Goal: Task Accomplishment & Management: Manage account settings

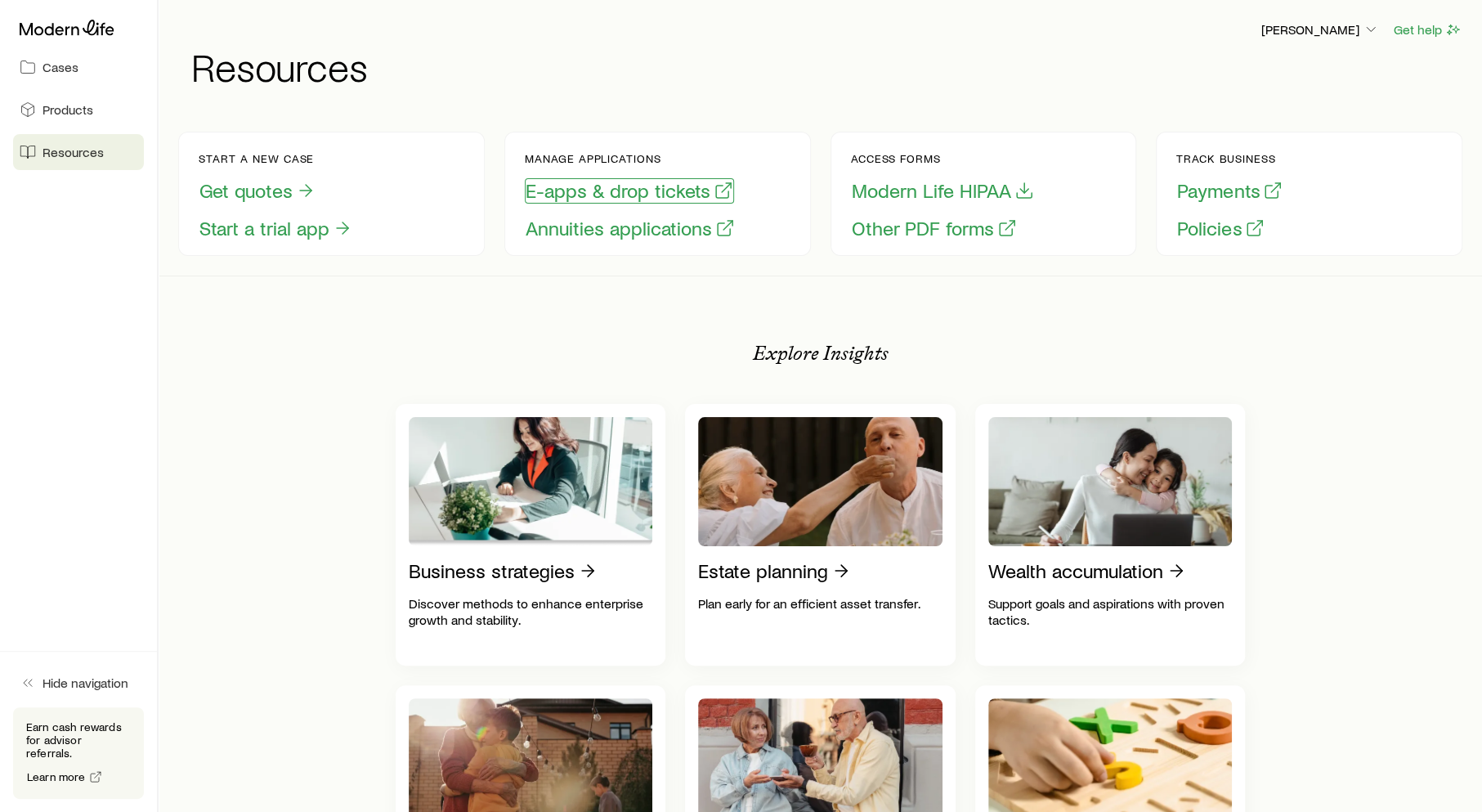
click at [615, 189] on button "E-apps & drop tickets" at bounding box center [629, 190] width 209 height 25
click at [611, 197] on button "E-apps & drop tickets" at bounding box center [629, 190] width 209 height 25
click at [577, 194] on button "E-apps & drop tickets" at bounding box center [629, 190] width 209 height 25
click at [112, 58] on link "Cases" at bounding box center [78, 67] width 130 height 36
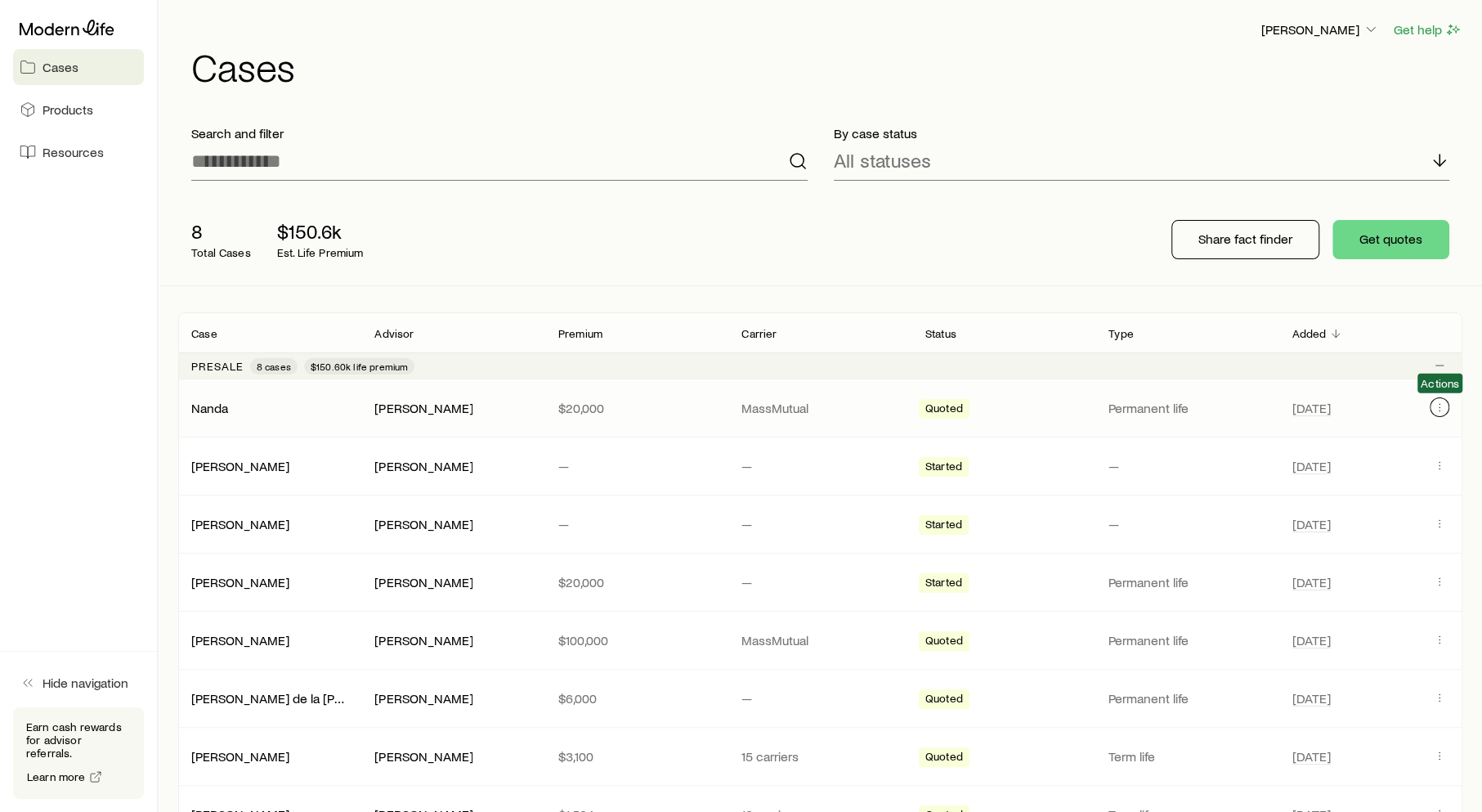
click at [1447, 400] on button "Client cases" at bounding box center [1439, 407] width 20 height 20
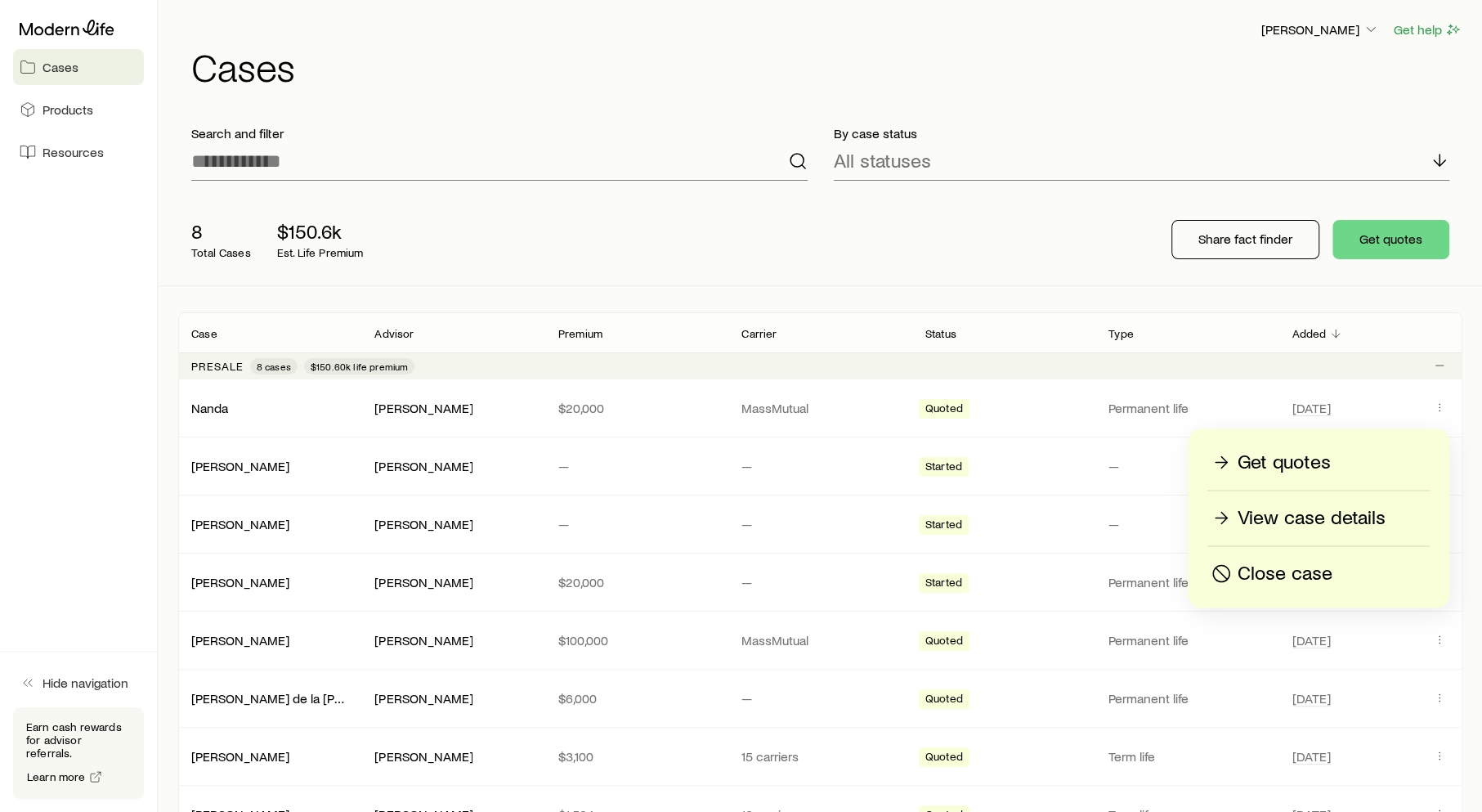
click at [1338, 459] on div "Get quotes" at bounding box center [1318, 462] width 220 height 26
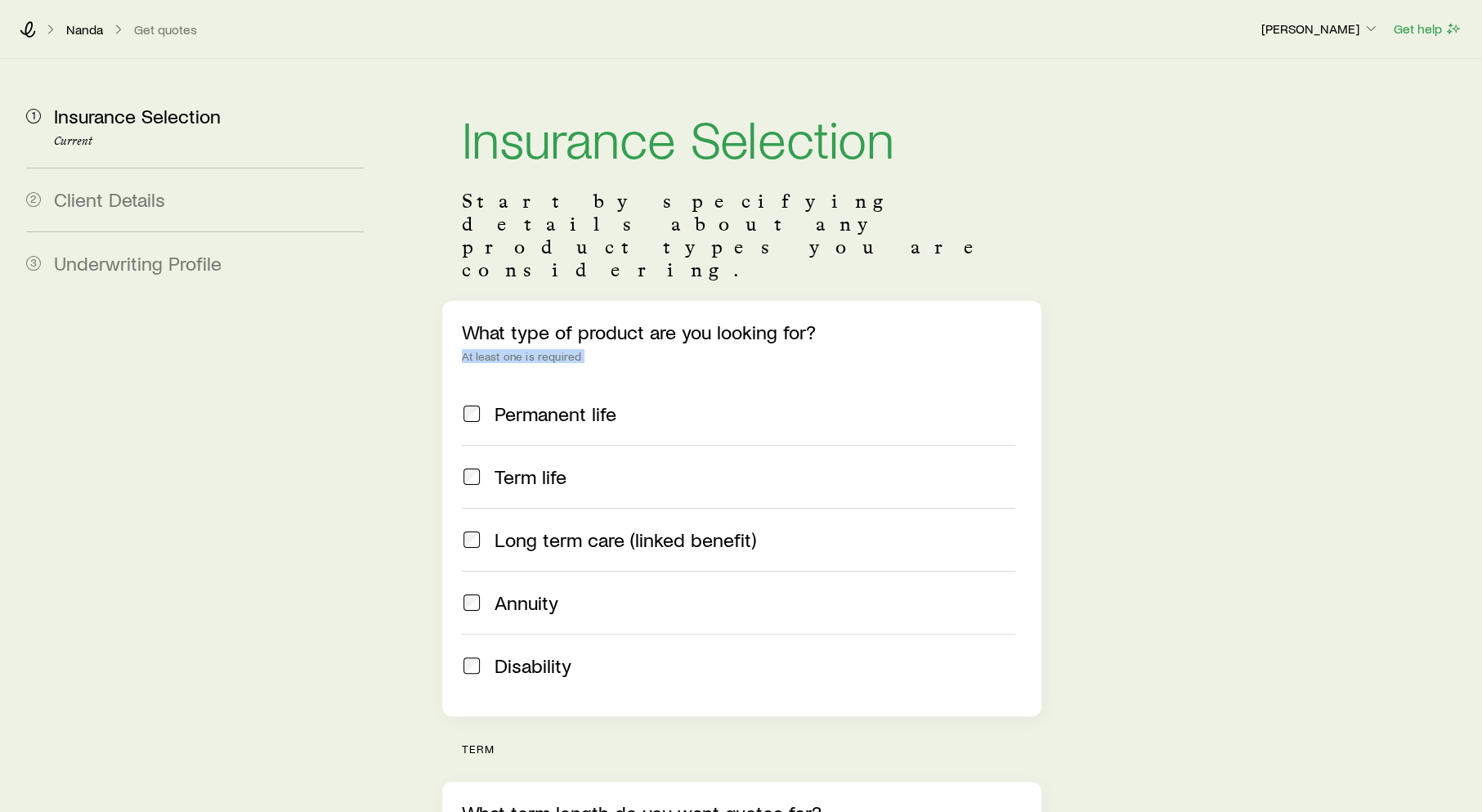
drag, startPoint x: 1478, startPoint y: 271, endPoint x: 1481, endPoint y: 329, distance: 58.1
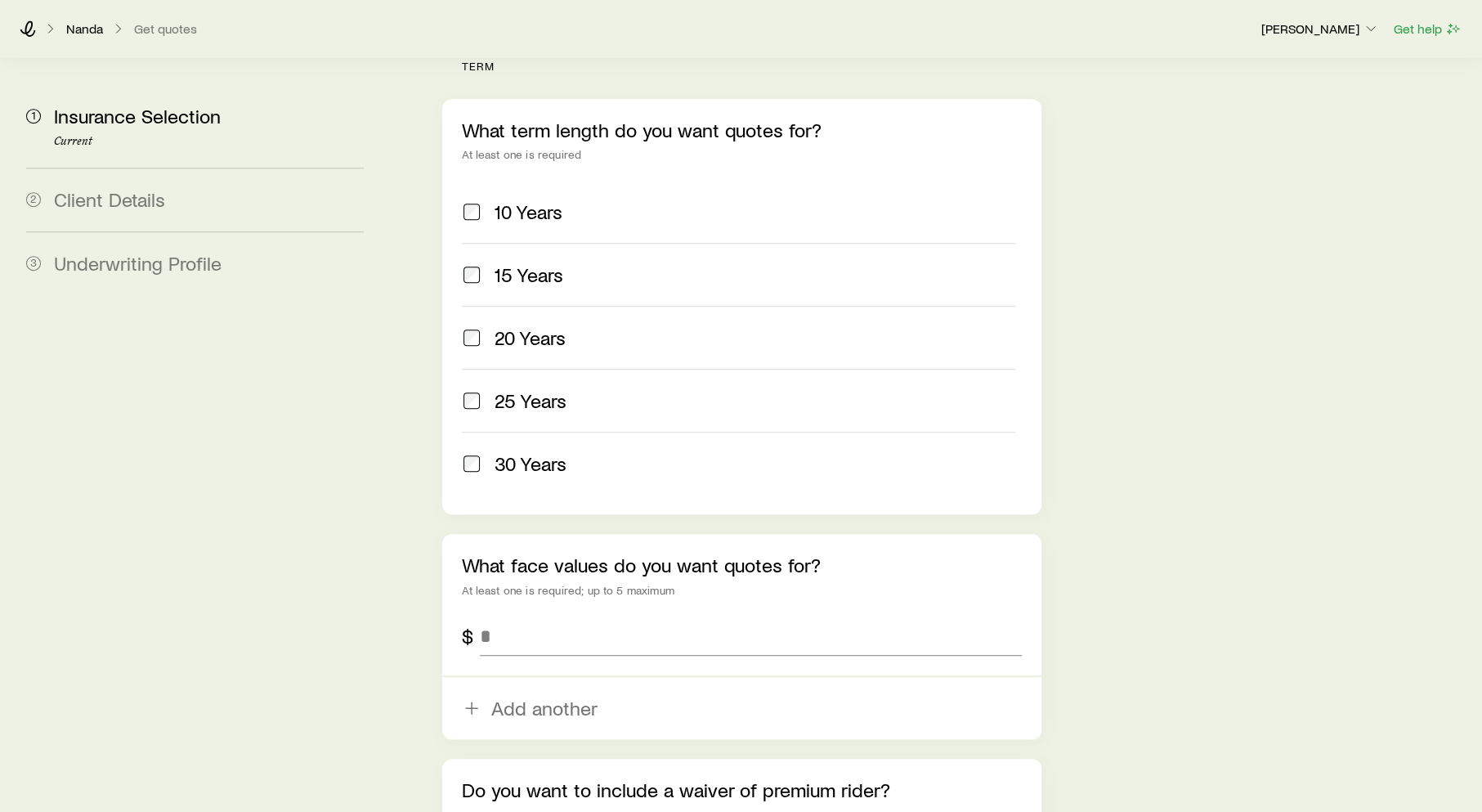
scroll to position [871, 0]
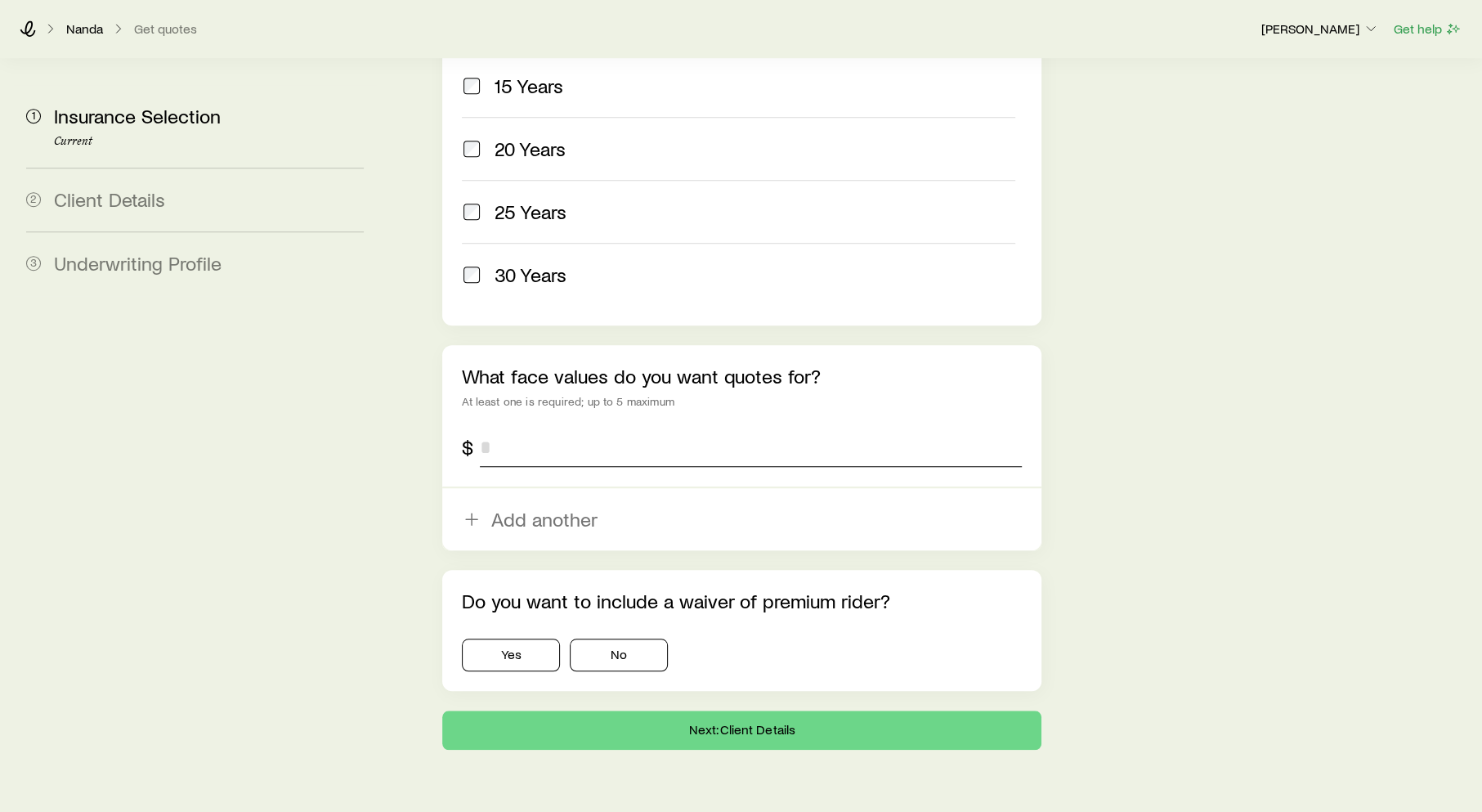
click at [546, 428] on input "tel" at bounding box center [751, 447] width 542 height 39
type input "*********"
click at [612, 639] on button "No" at bounding box center [619, 654] width 98 height 33
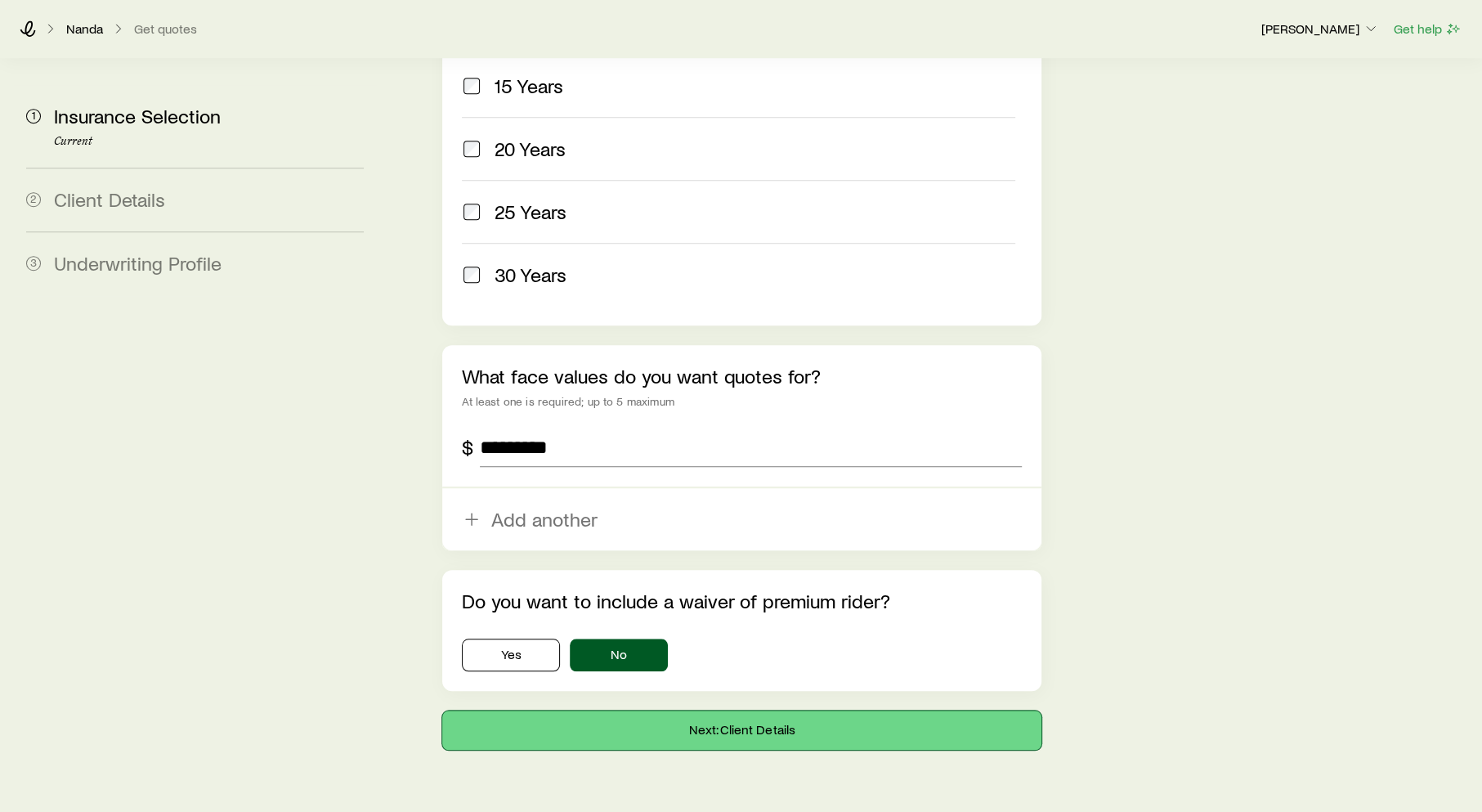
click at [895, 710] on button "Next: Client Details" at bounding box center [742, 729] width 599 height 39
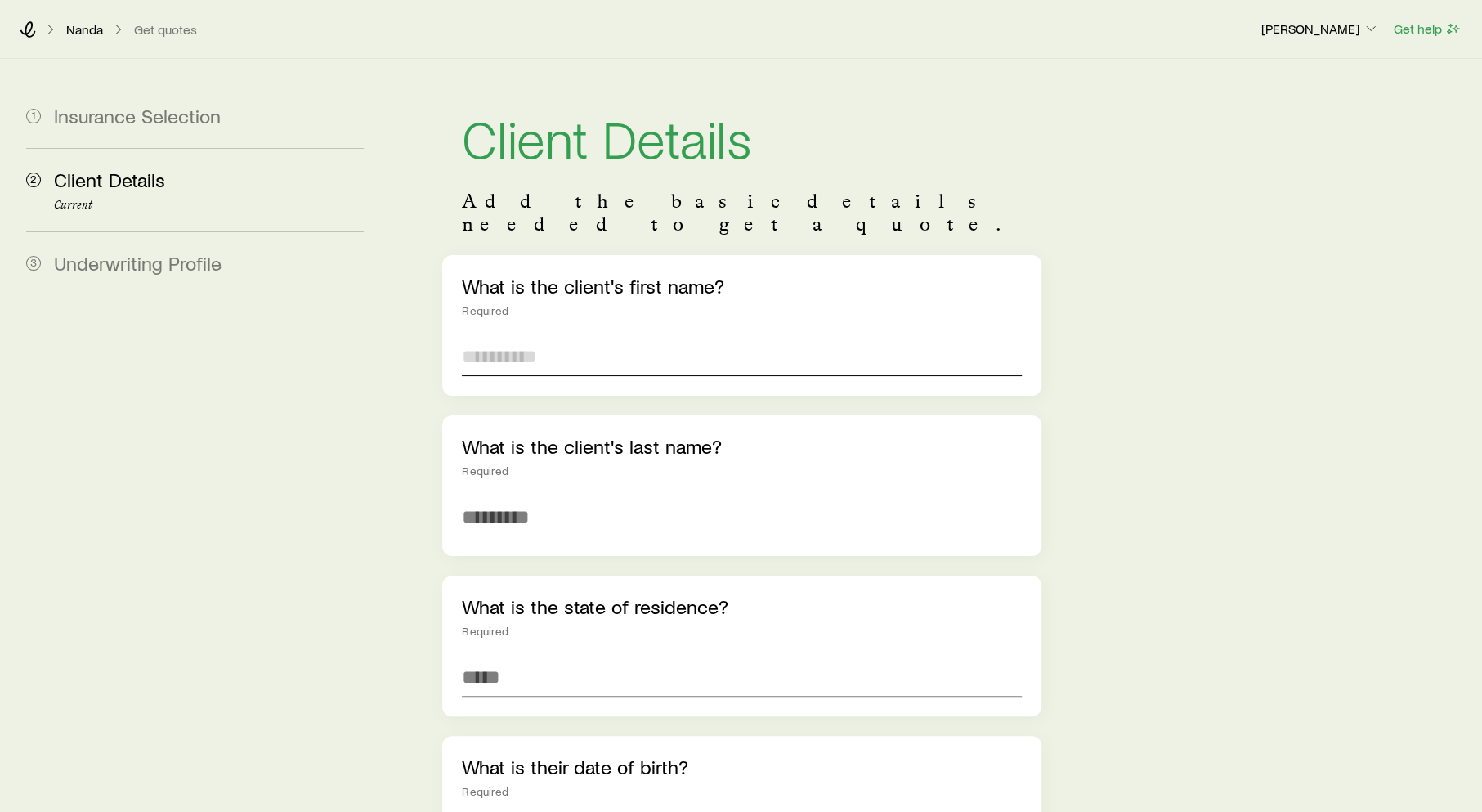
click at [581, 337] on input "text" at bounding box center [741, 356] width 560 height 39
type input "*****"
type input "*"
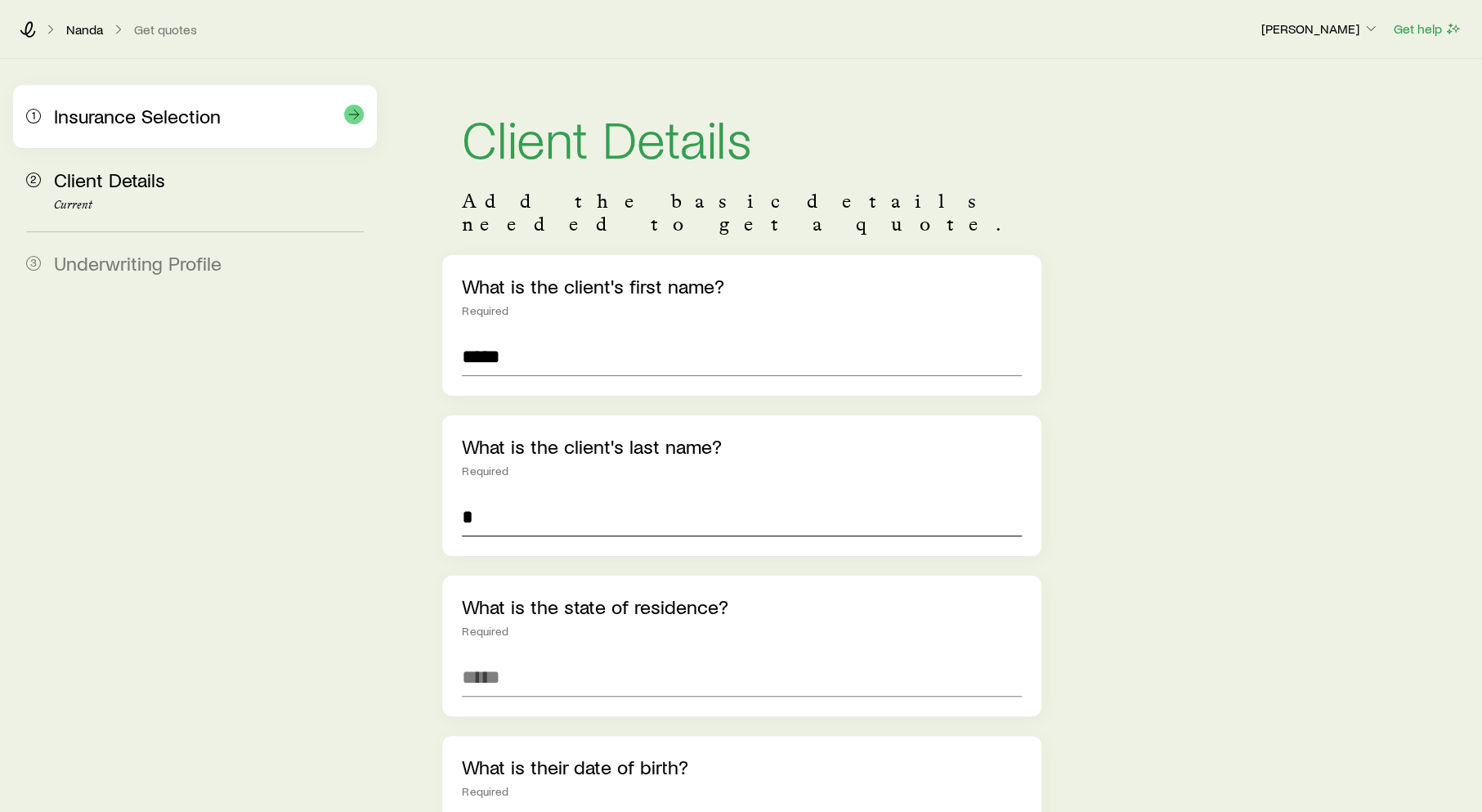
type input "*"
click at [216, 110] on span "Insurance Selection" at bounding box center [138, 115] width 167 height 23
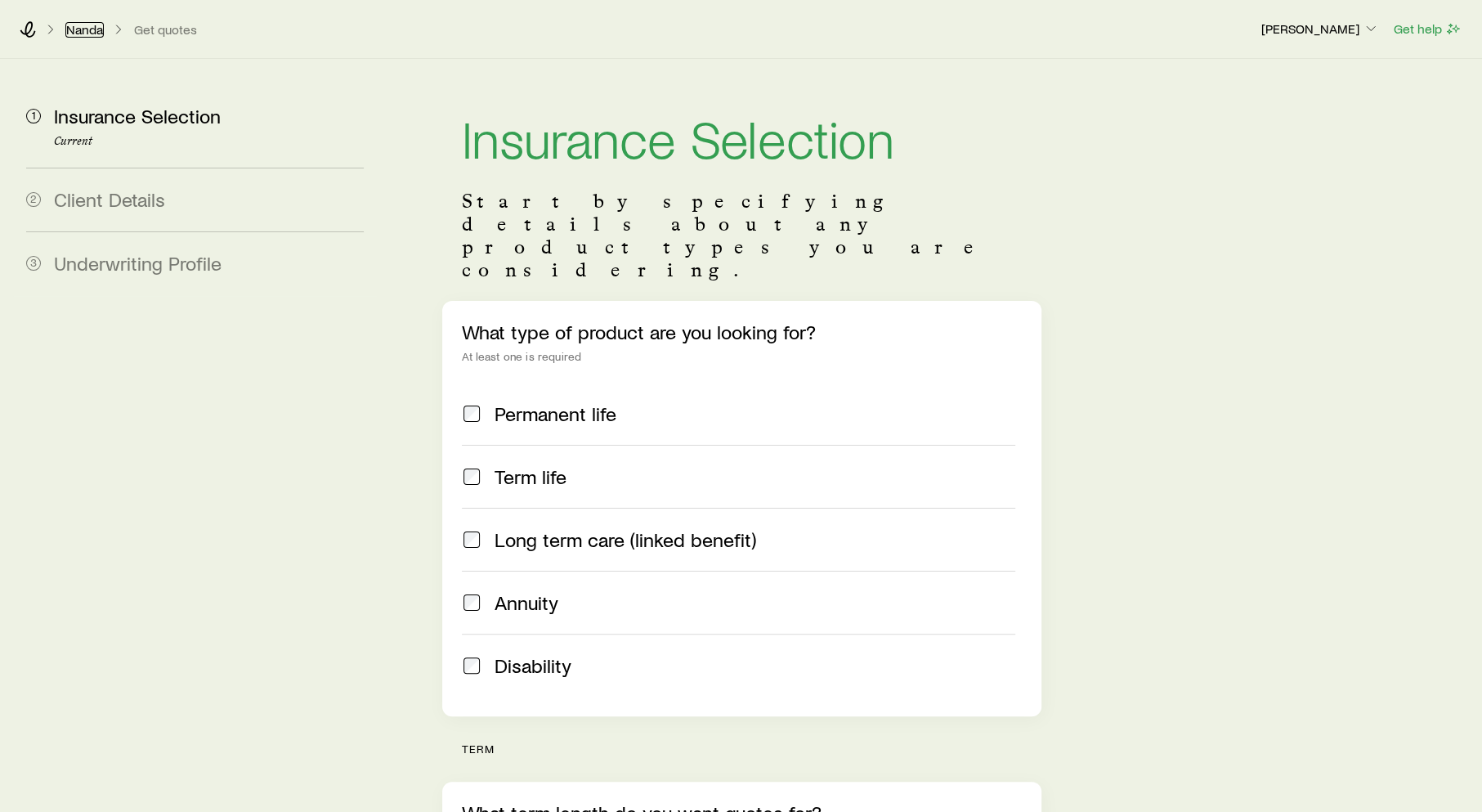
click at [76, 23] on link "Nanda" at bounding box center [84, 30] width 38 height 16
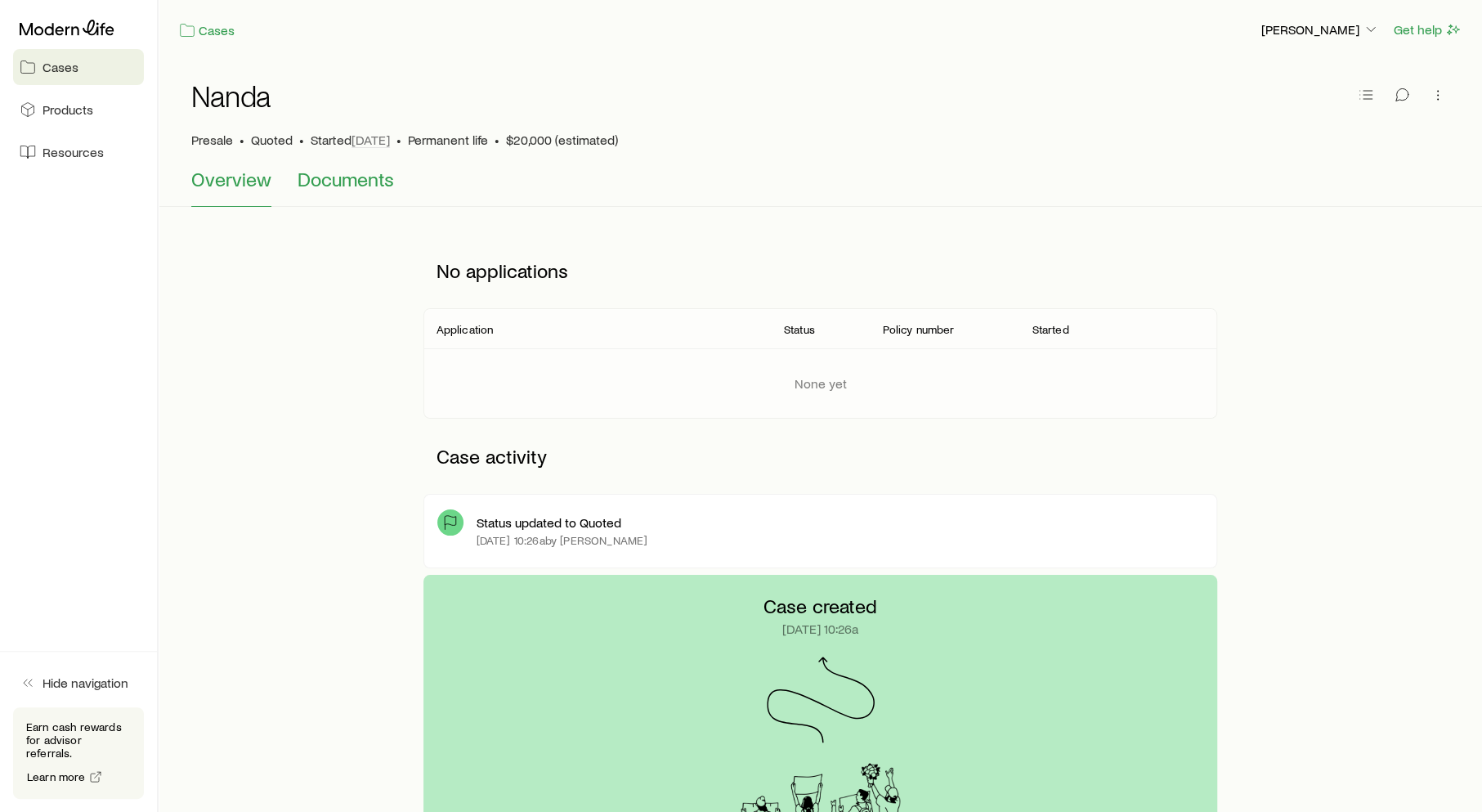
click at [329, 189] on span "Documents" at bounding box center [345, 179] width 97 height 23
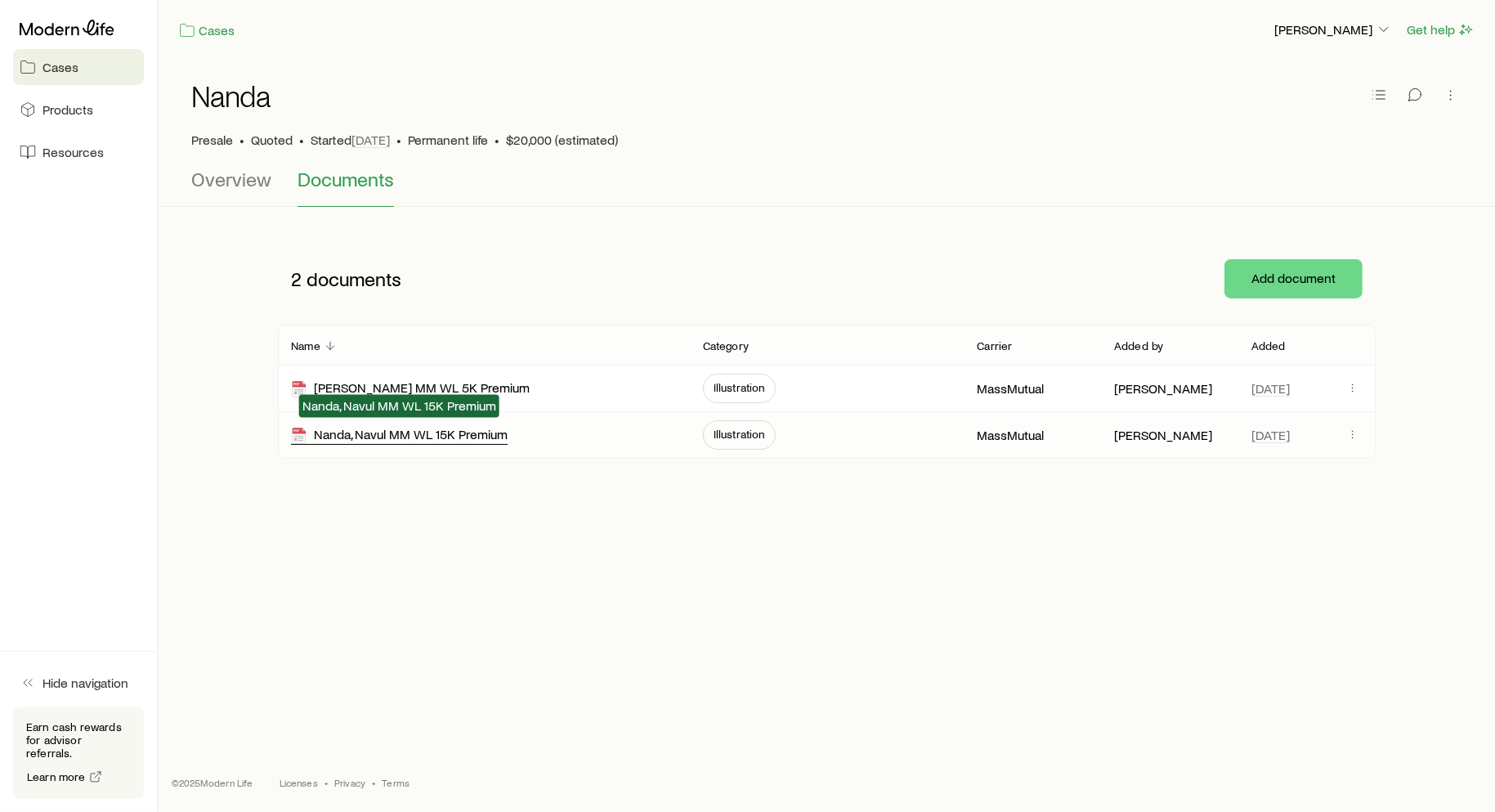
click at [466, 440] on div "Nanda, Navul MM WL 15K Premium" at bounding box center [399, 435] width 217 height 19
click at [53, 37] on div at bounding box center [78, 27] width 130 height 29
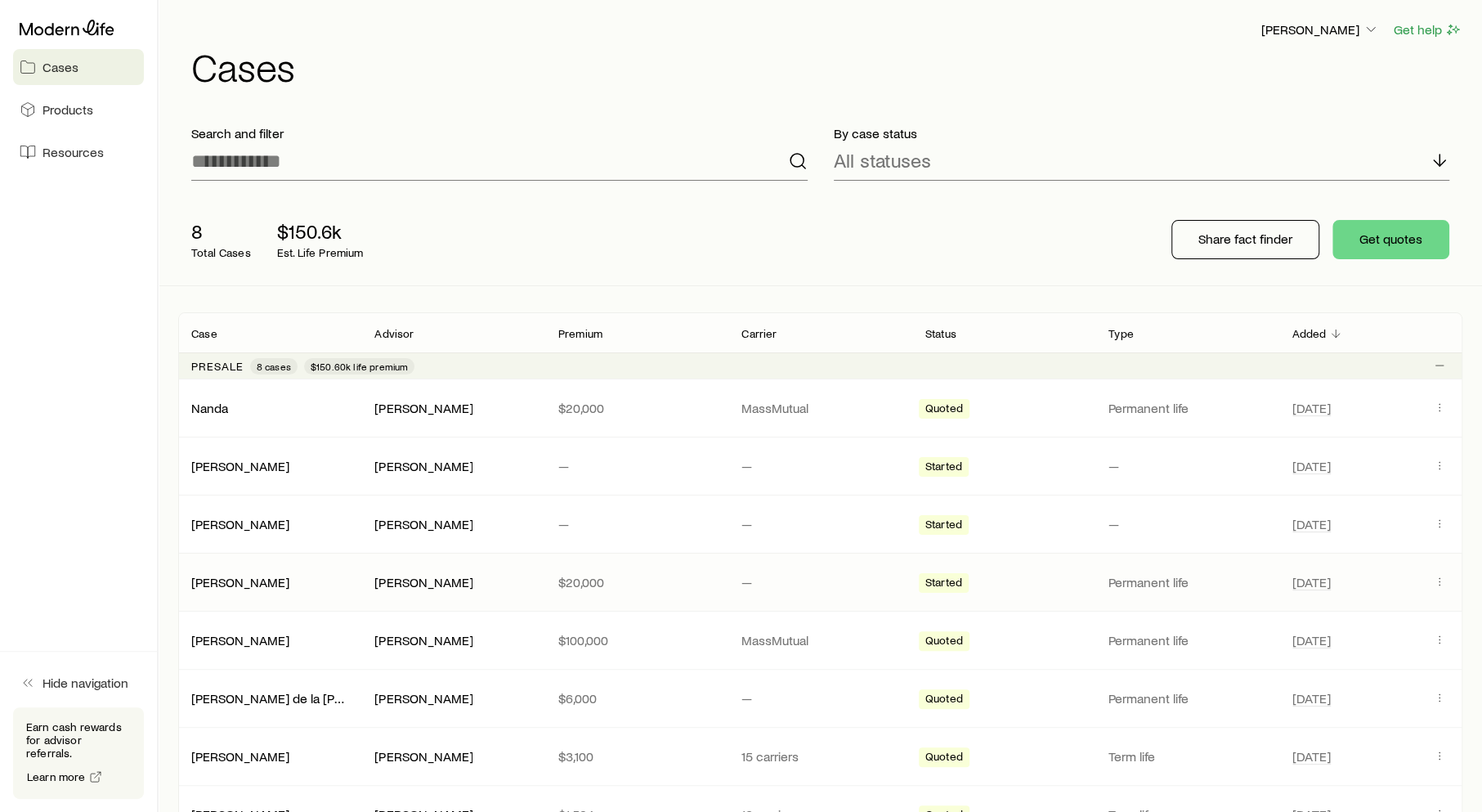
click at [1340, 579] on span "[DATE]" at bounding box center [1357, 581] width 130 height 20
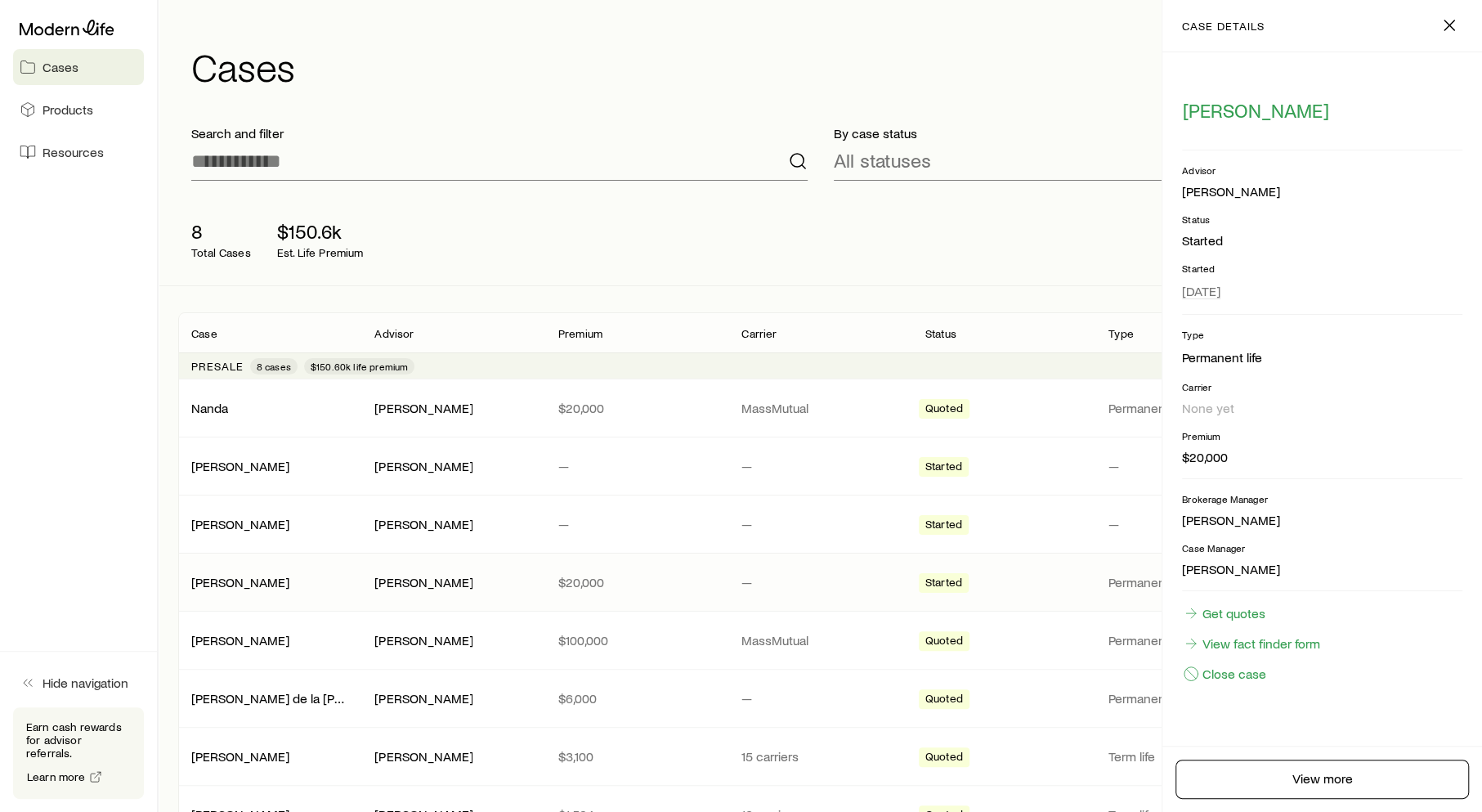
click at [1049, 561] on div "Chauhan, Annika Joe Neri $20,000 — Started Permanent life Sep 22" at bounding box center [820, 581] width 1284 height 57
click at [1131, 579] on p "Permanent life" at bounding box center [1187, 581] width 157 height 16
click at [1449, 32] on icon "button" at bounding box center [1449, 25] width 20 height 20
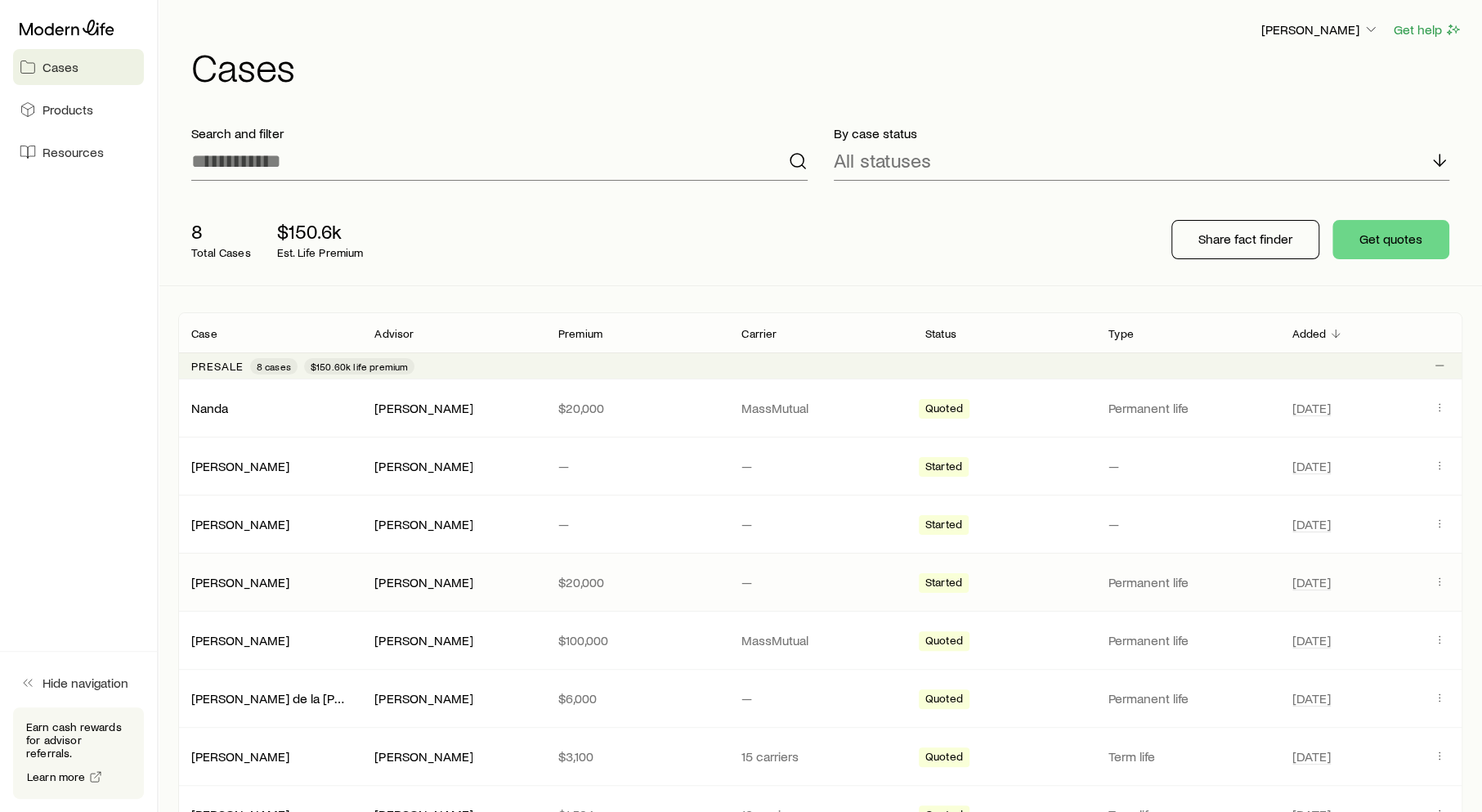
click at [1439, 589] on span "Client cases" at bounding box center [1439, 581] width 20 height 22
click at [1439, 583] on icon "Client cases" at bounding box center [1440, 581] width 13 height 13
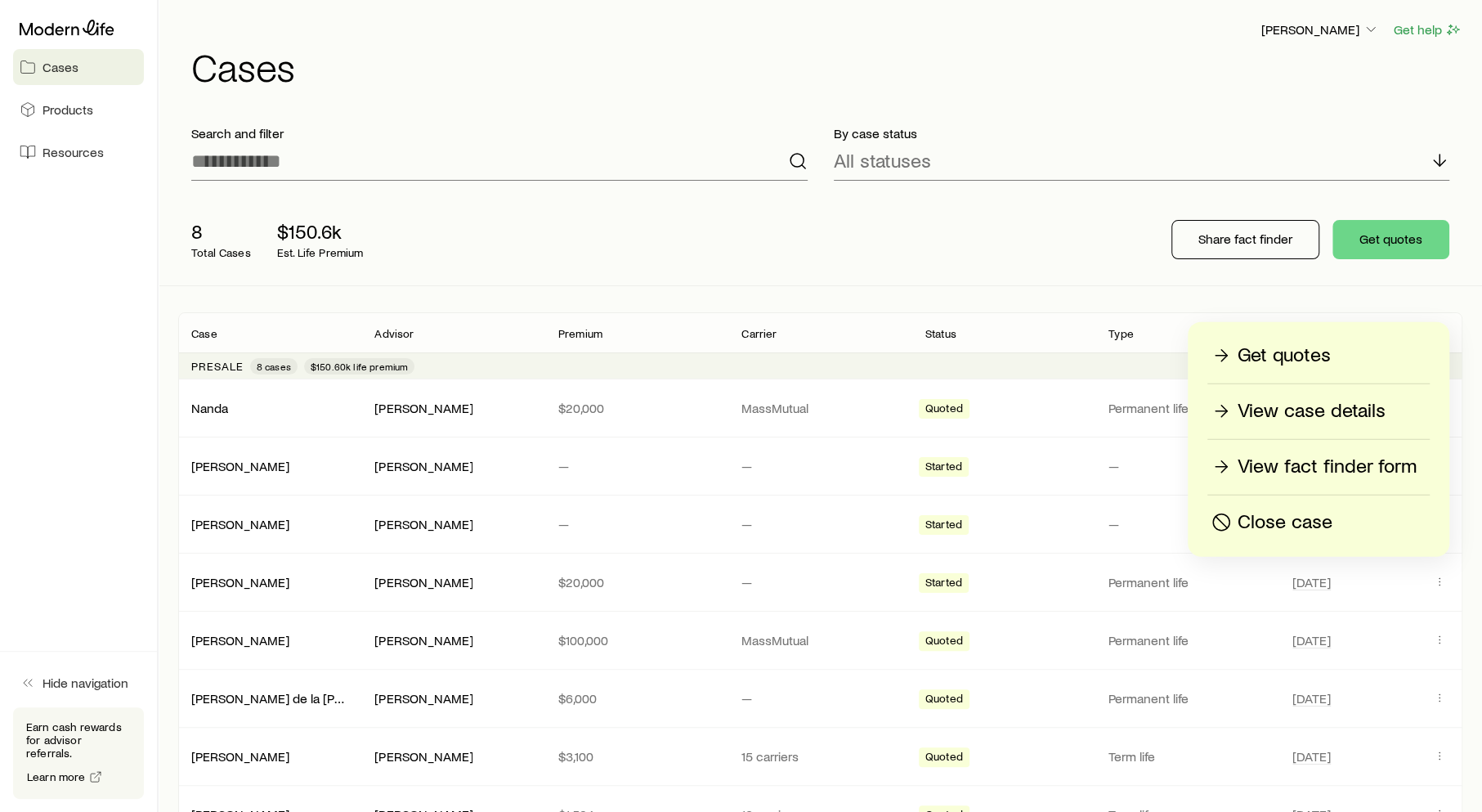
click at [1323, 411] on p "View case details" at bounding box center [1312, 411] width 148 height 26
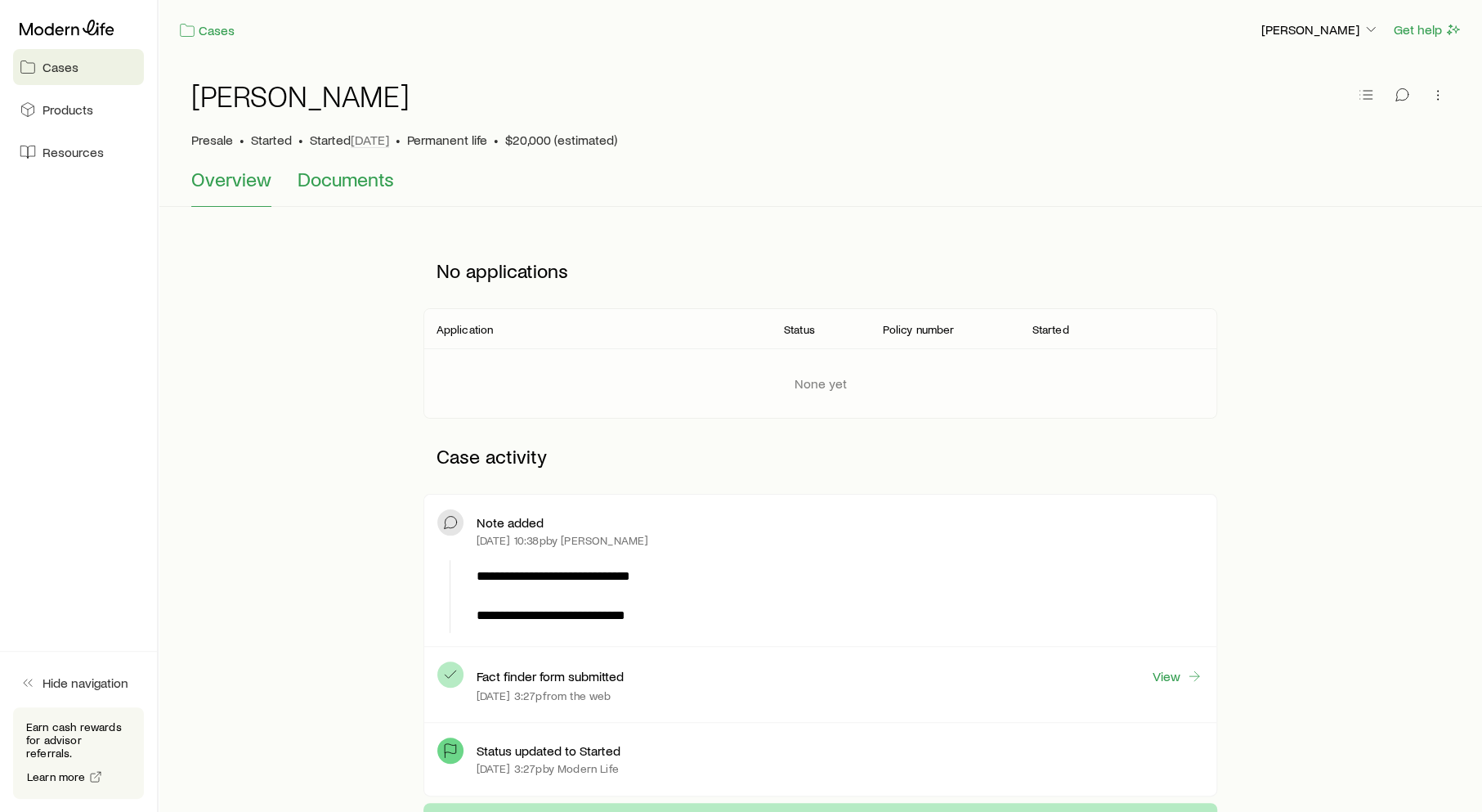
click at [379, 179] on span "Documents" at bounding box center [345, 179] width 97 height 23
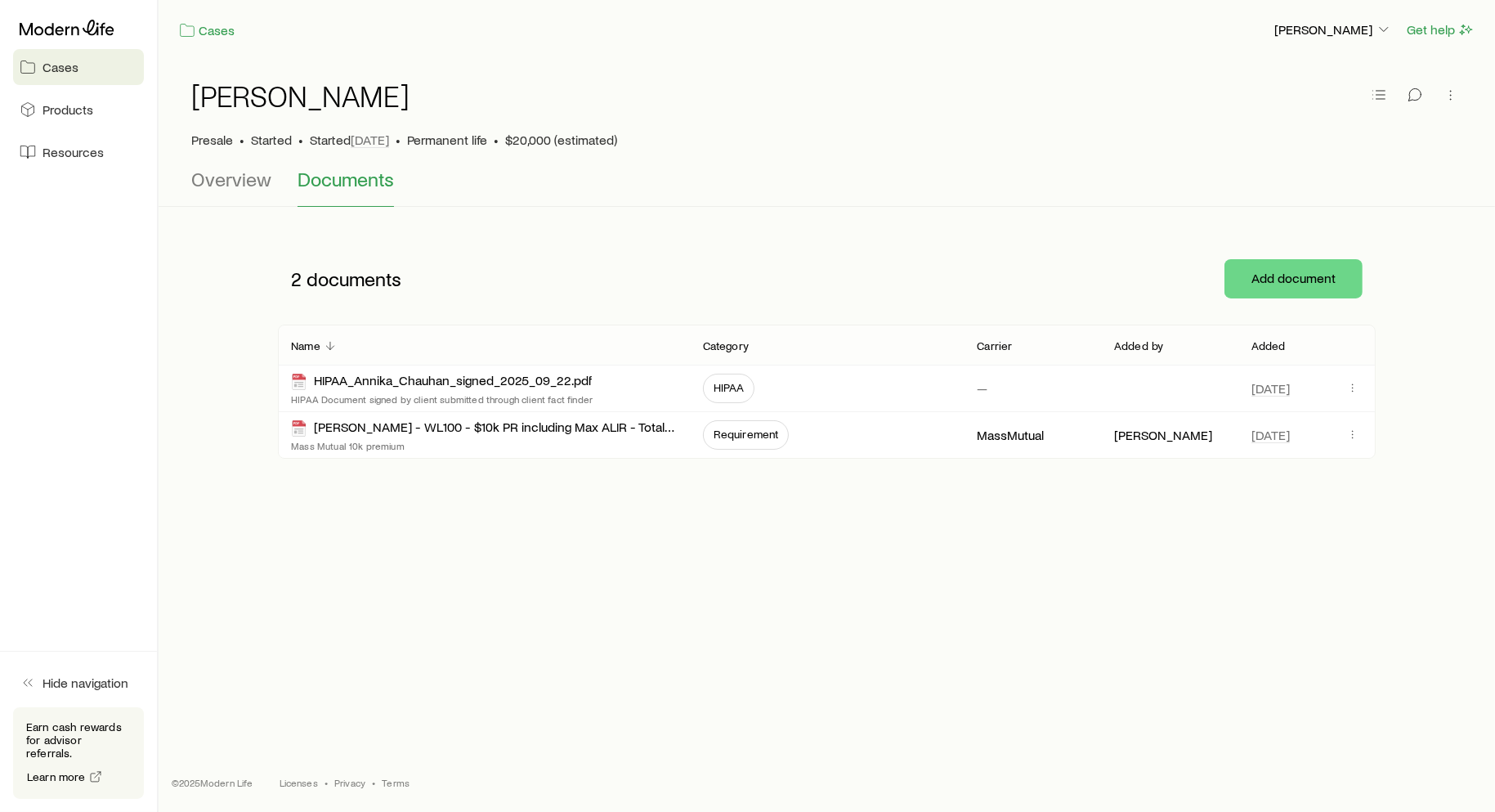
click at [450, 472] on div "Chauhan, Annika Presale • Started • Started Sep 22 • Permanent life • $20,000 (…" at bounding box center [826, 272] width 1336 height 425
click at [243, 187] on span "Overview" at bounding box center [231, 179] width 80 height 23
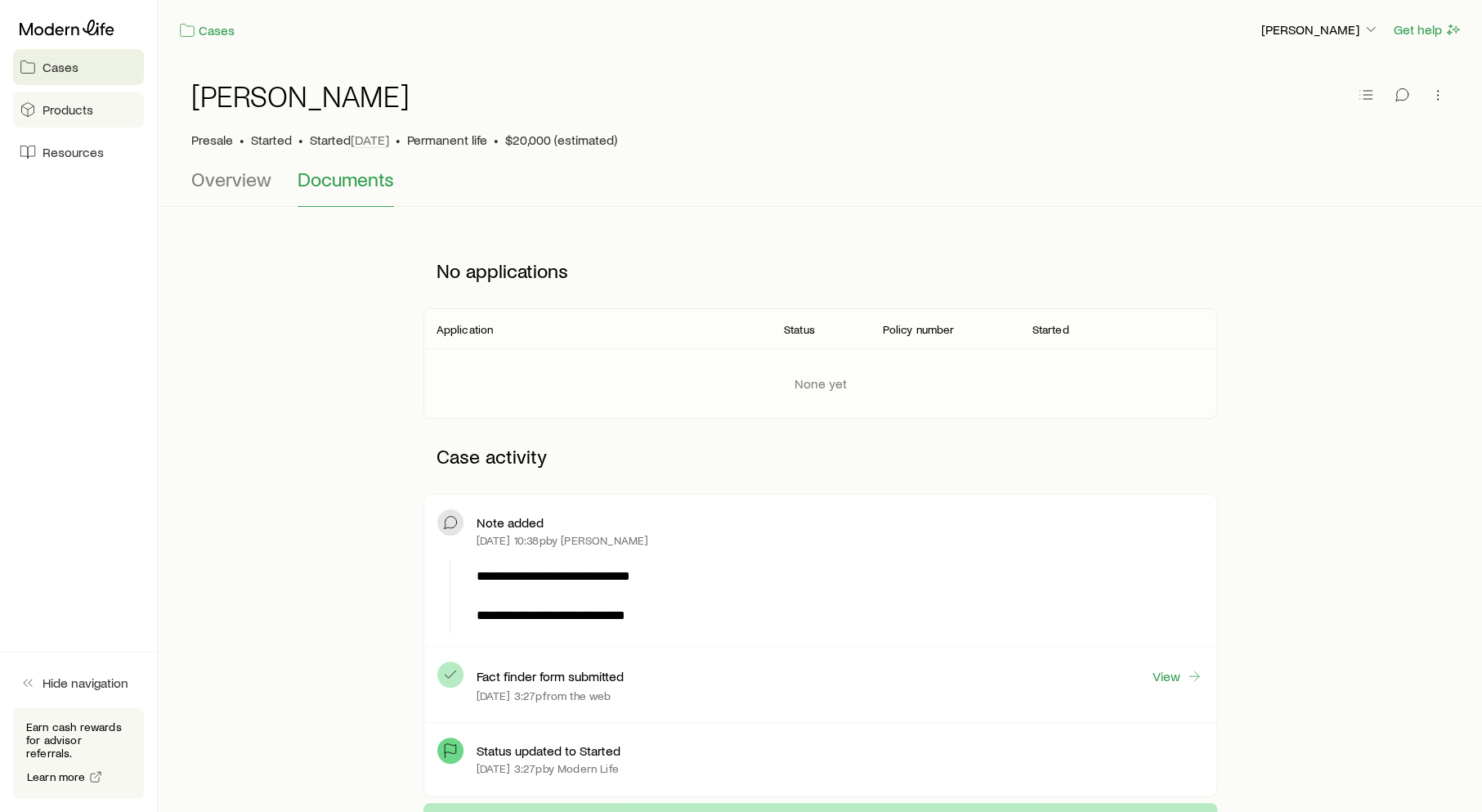
click at [78, 101] on span "Products" at bounding box center [68, 109] width 51 height 16
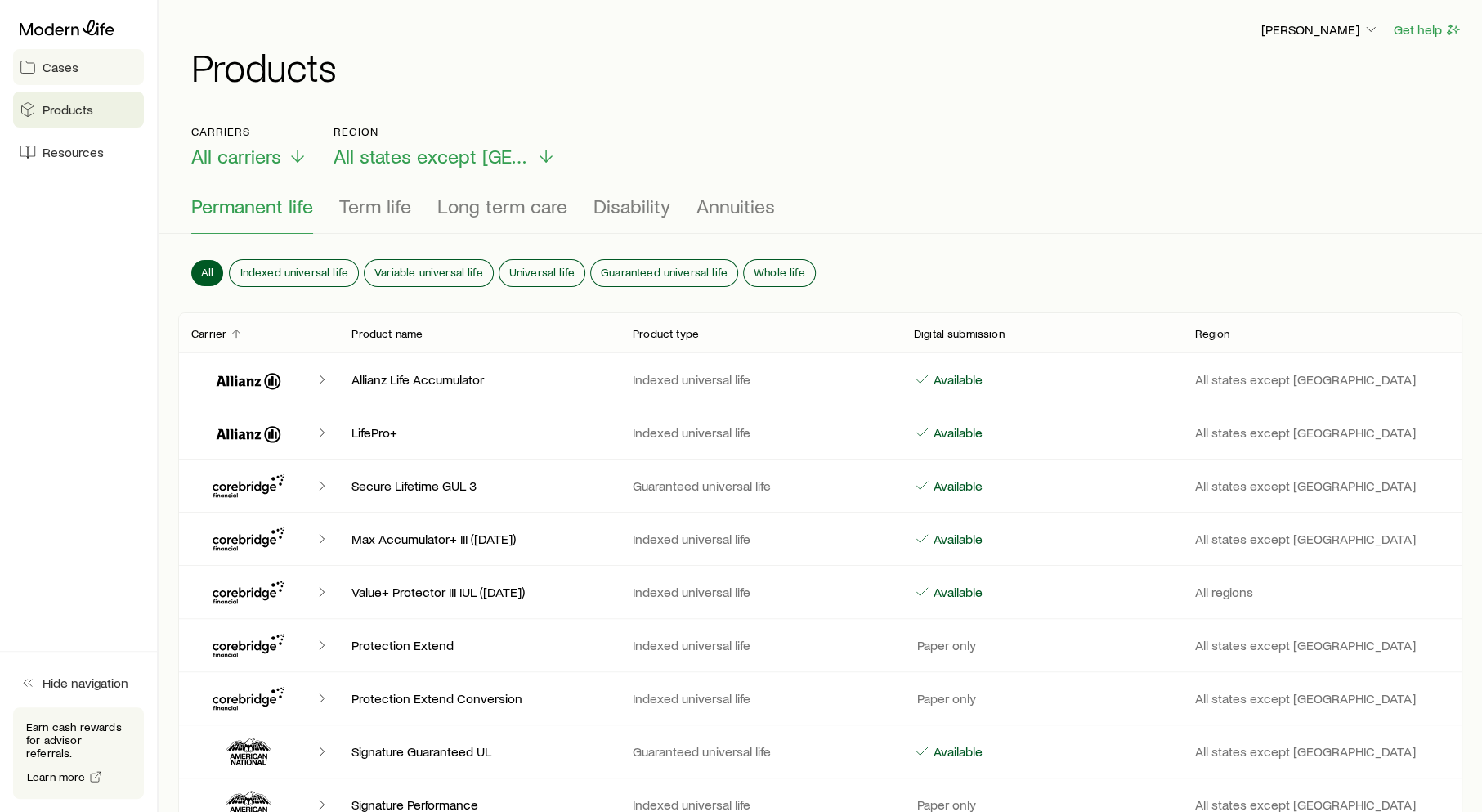
click at [67, 54] on link "Cases" at bounding box center [78, 67] width 130 height 36
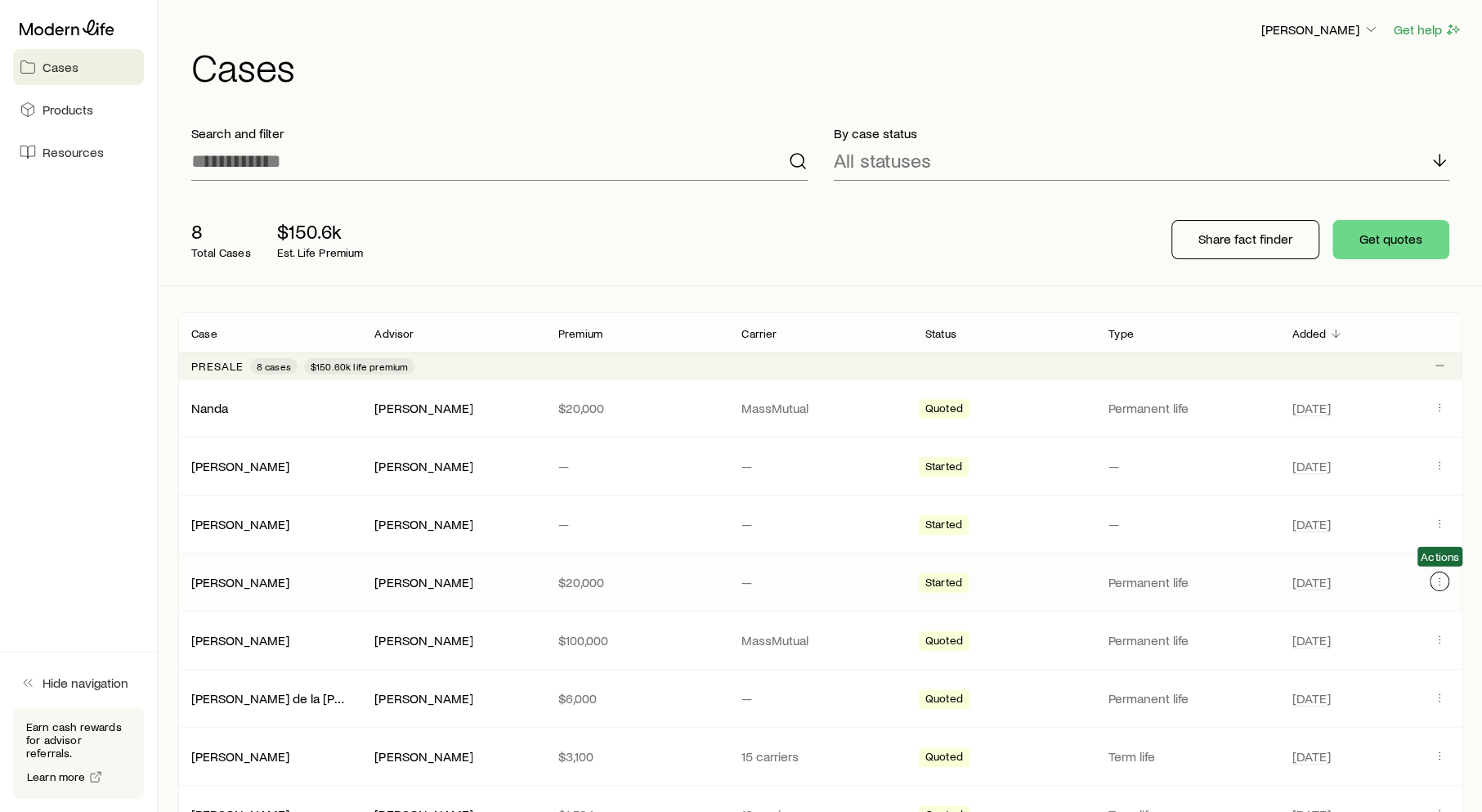
click at [1438, 578] on icon "Client cases" at bounding box center [1440, 581] width 13 height 13
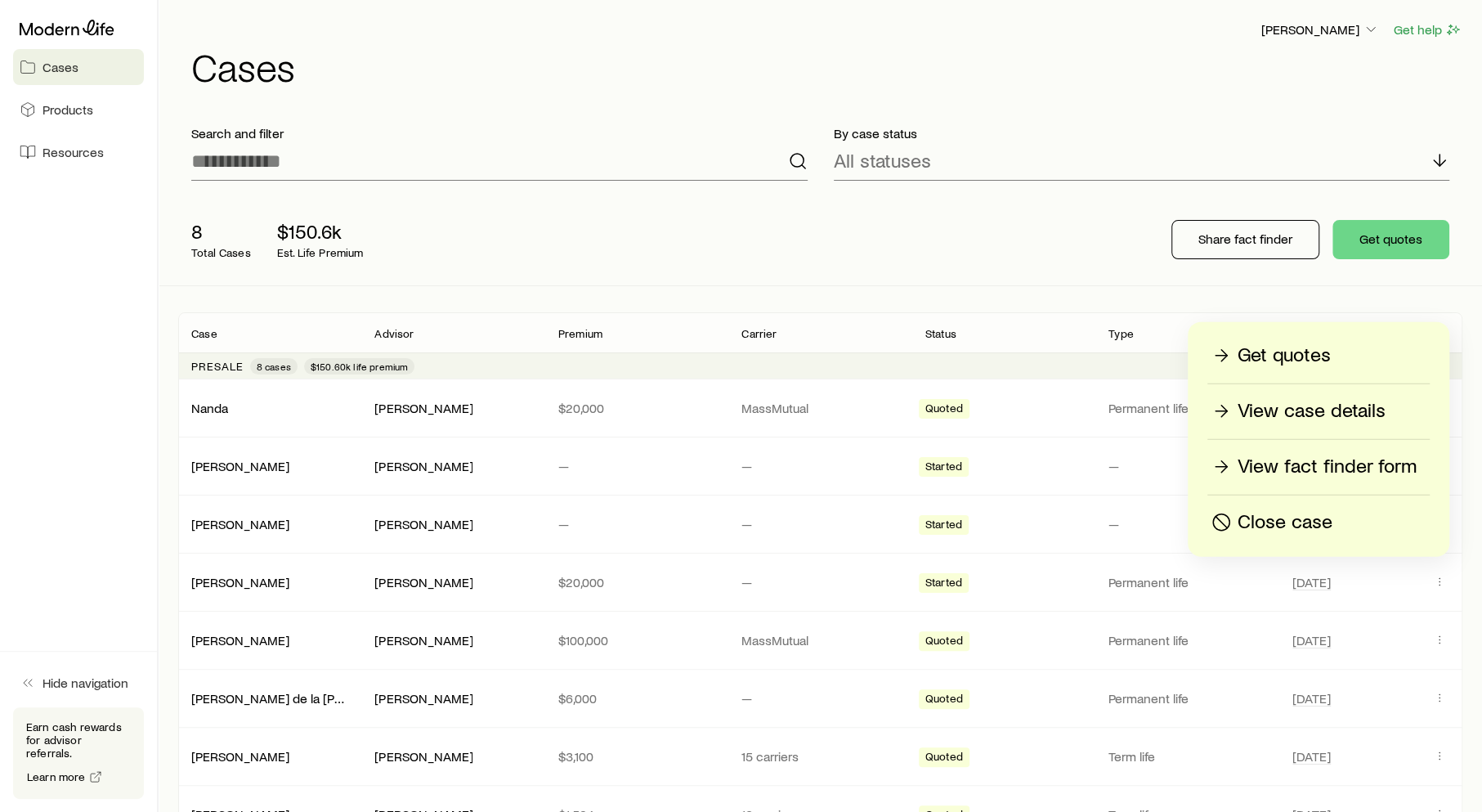
click at [1295, 362] on p "Get quotes" at bounding box center [1284, 355] width 93 height 26
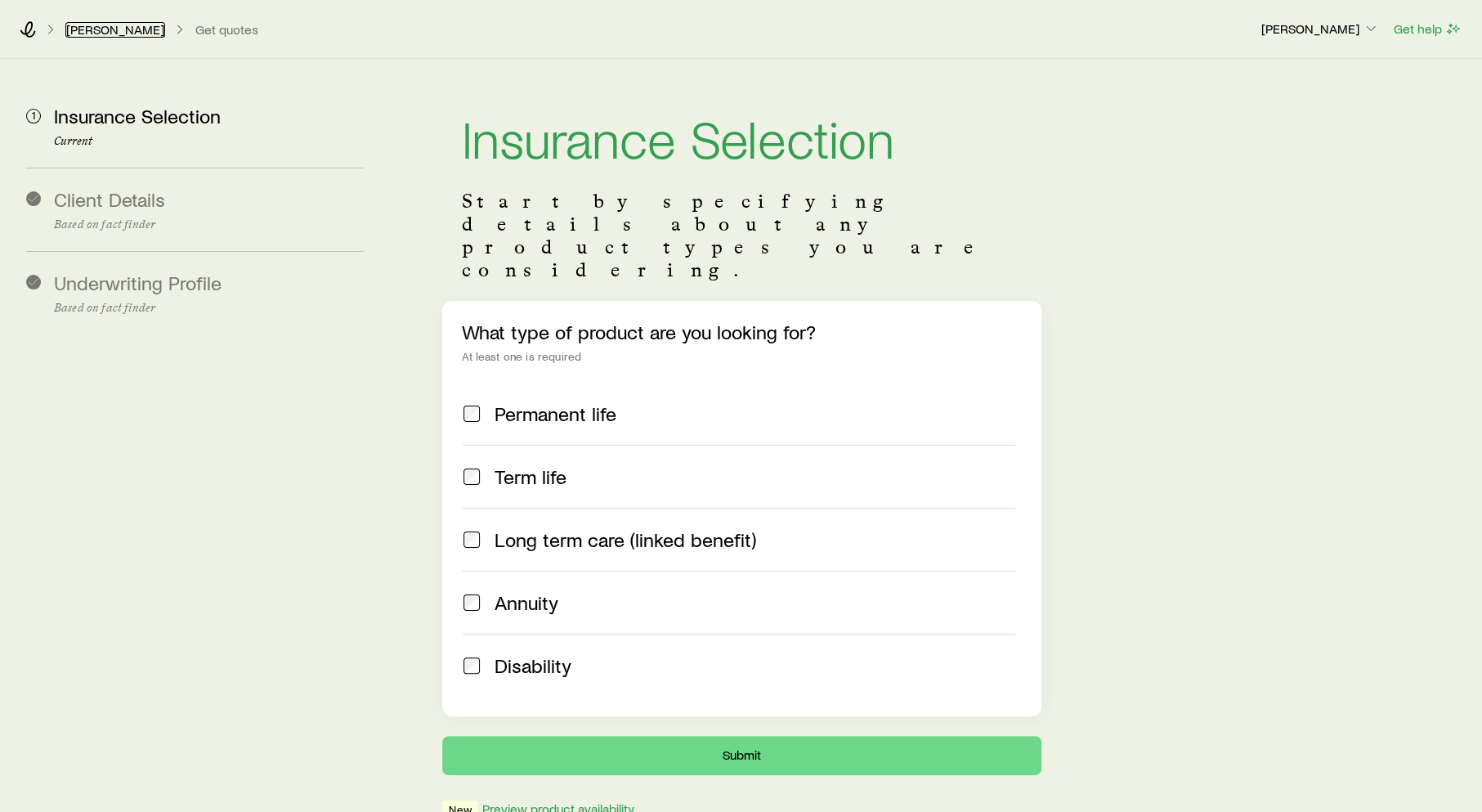
click at [84, 33] on link "[PERSON_NAME]" at bounding box center [115, 30] width 99 height 16
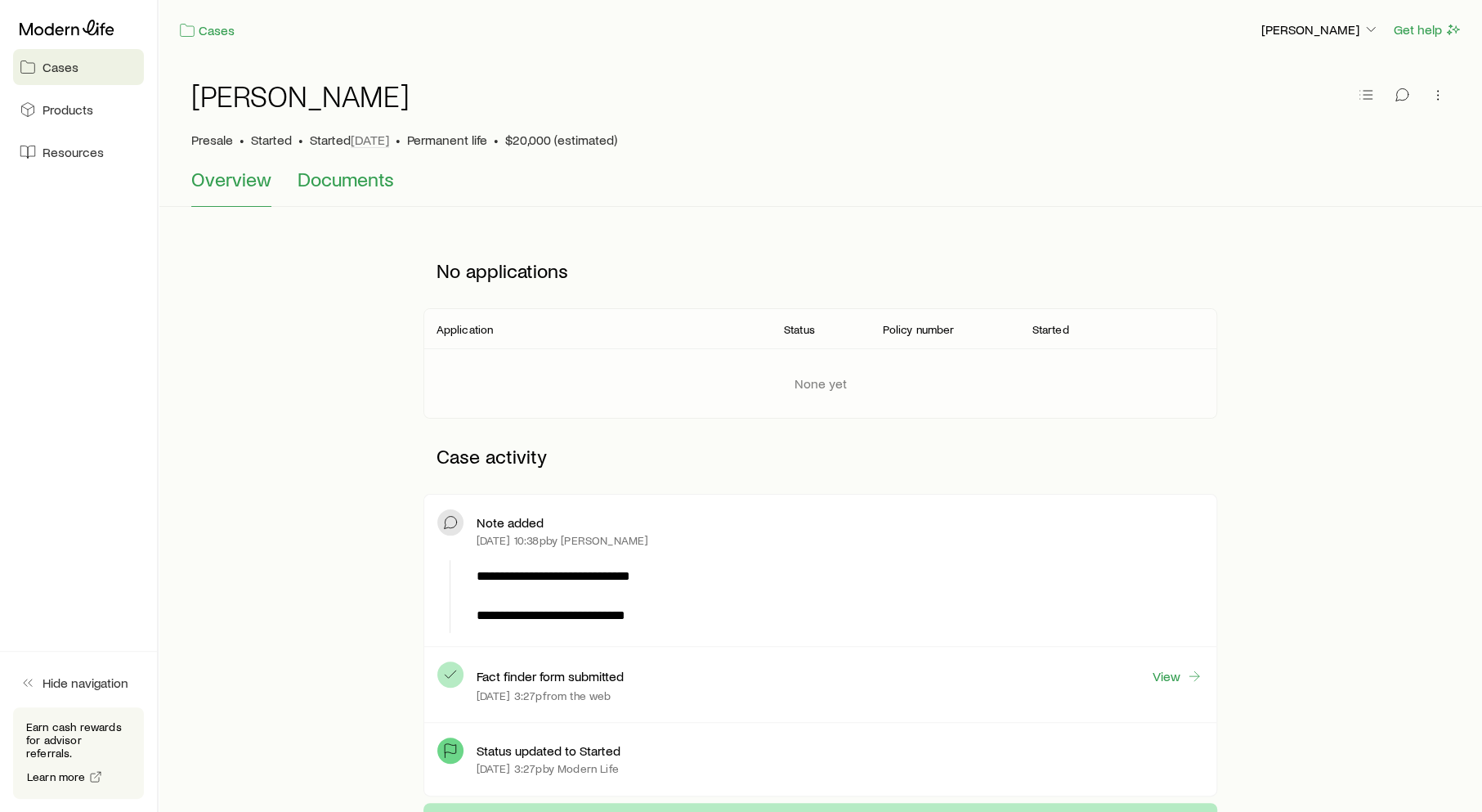
click at [357, 184] on span "Documents" at bounding box center [345, 179] width 97 height 23
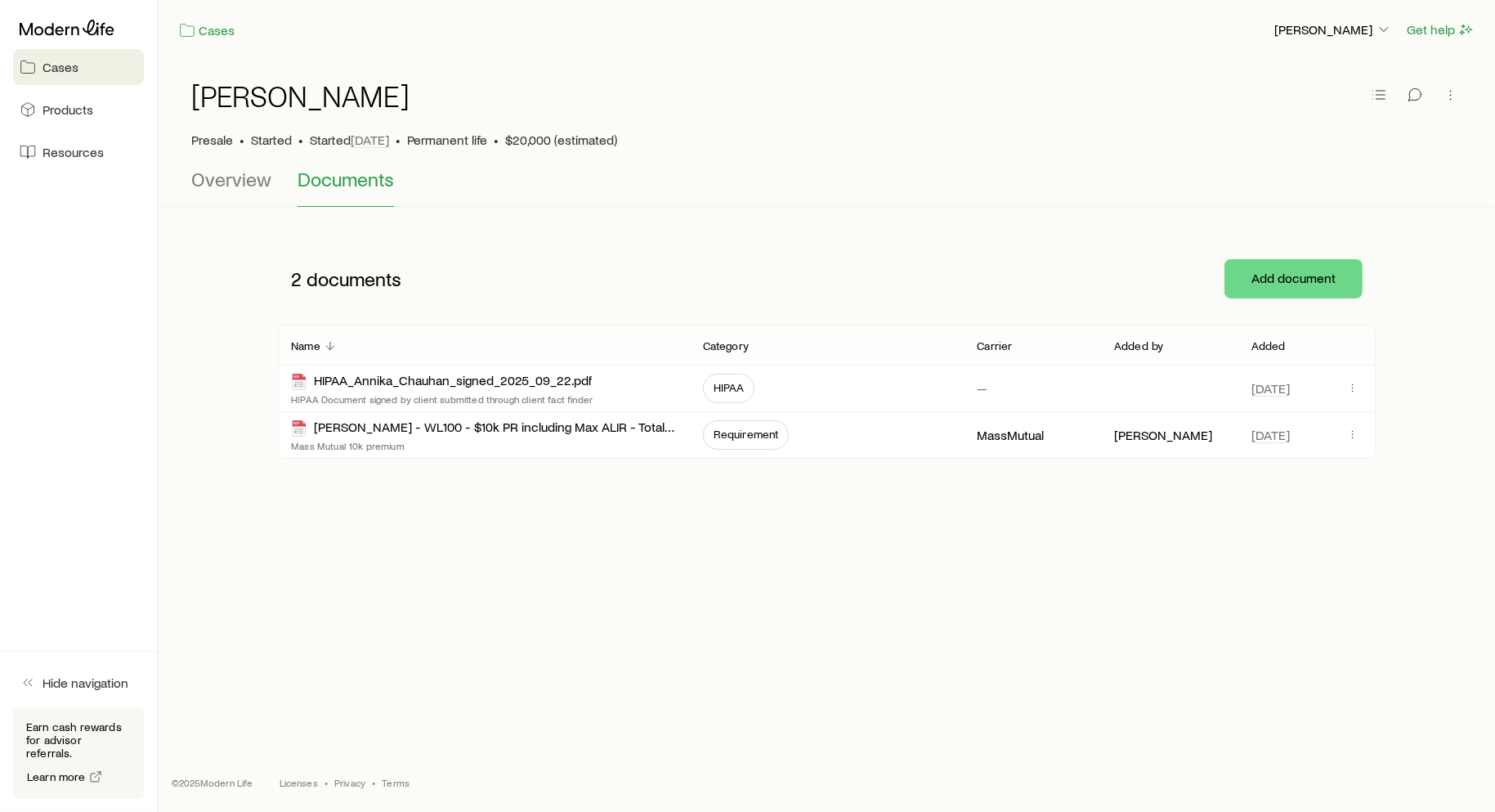
click at [578, 548] on div "Cases Joe Neri Get help Chauhan, Annika Presale • Started • Started Sep 22 • Pe…" at bounding box center [826, 350] width 1336 height 700
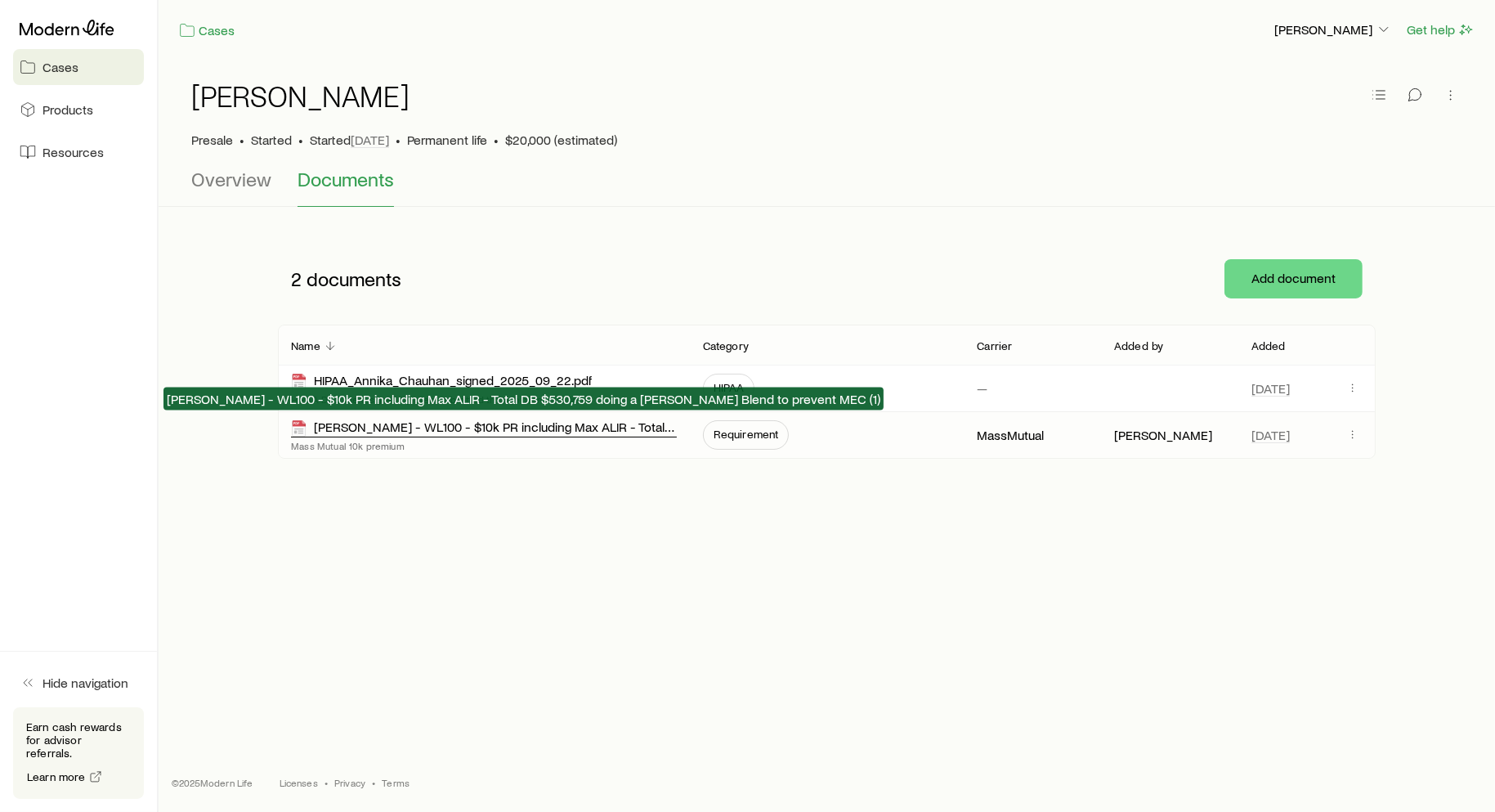
click at [467, 430] on div "Mrs Nanda - WL100 - $10k PR including Max ALIR - Total DB $530,759 doing a Max …" at bounding box center [483, 428] width 385 height 19
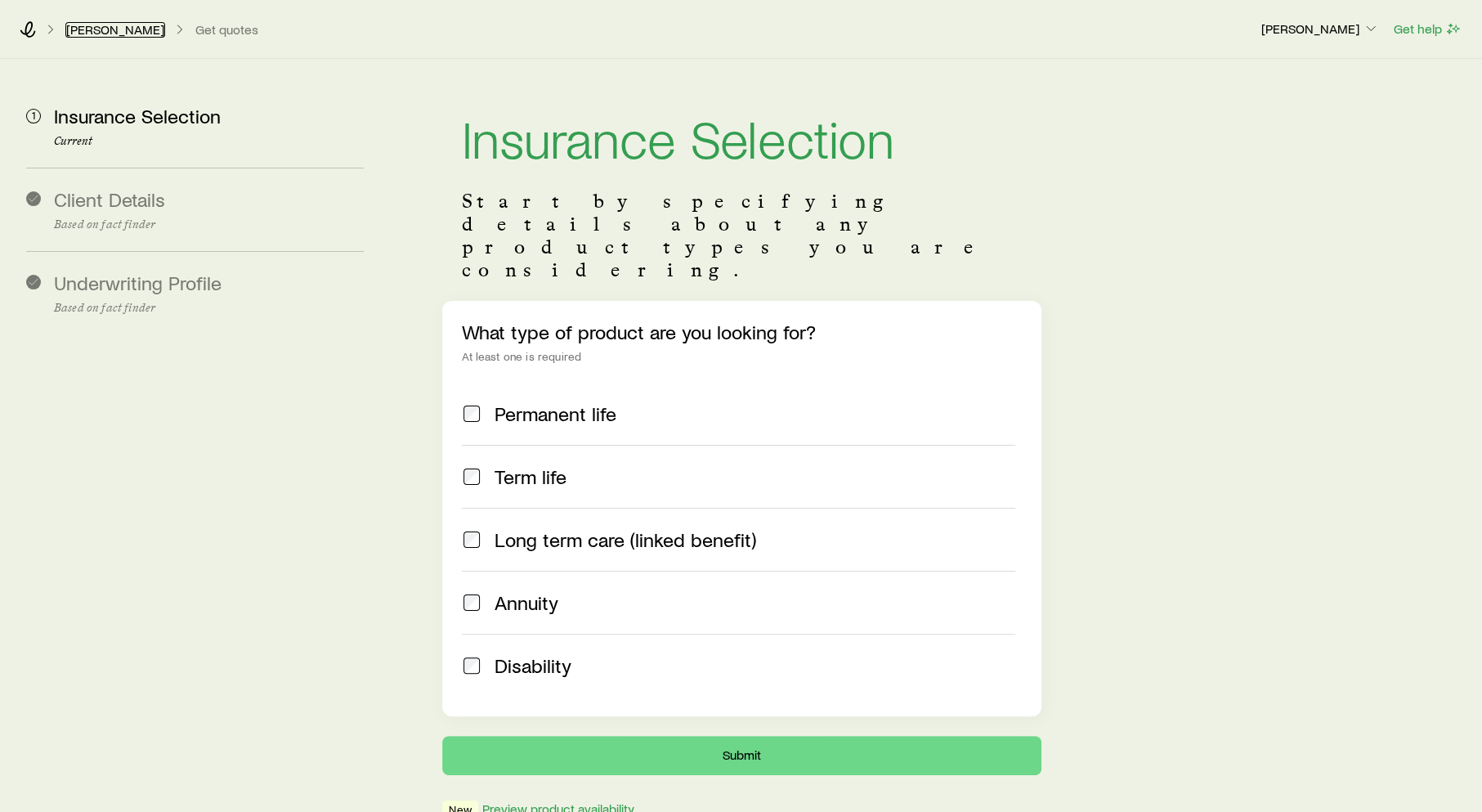
click at [116, 24] on link "[PERSON_NAME]" at bounding box center [115, 30] width 99 height 16
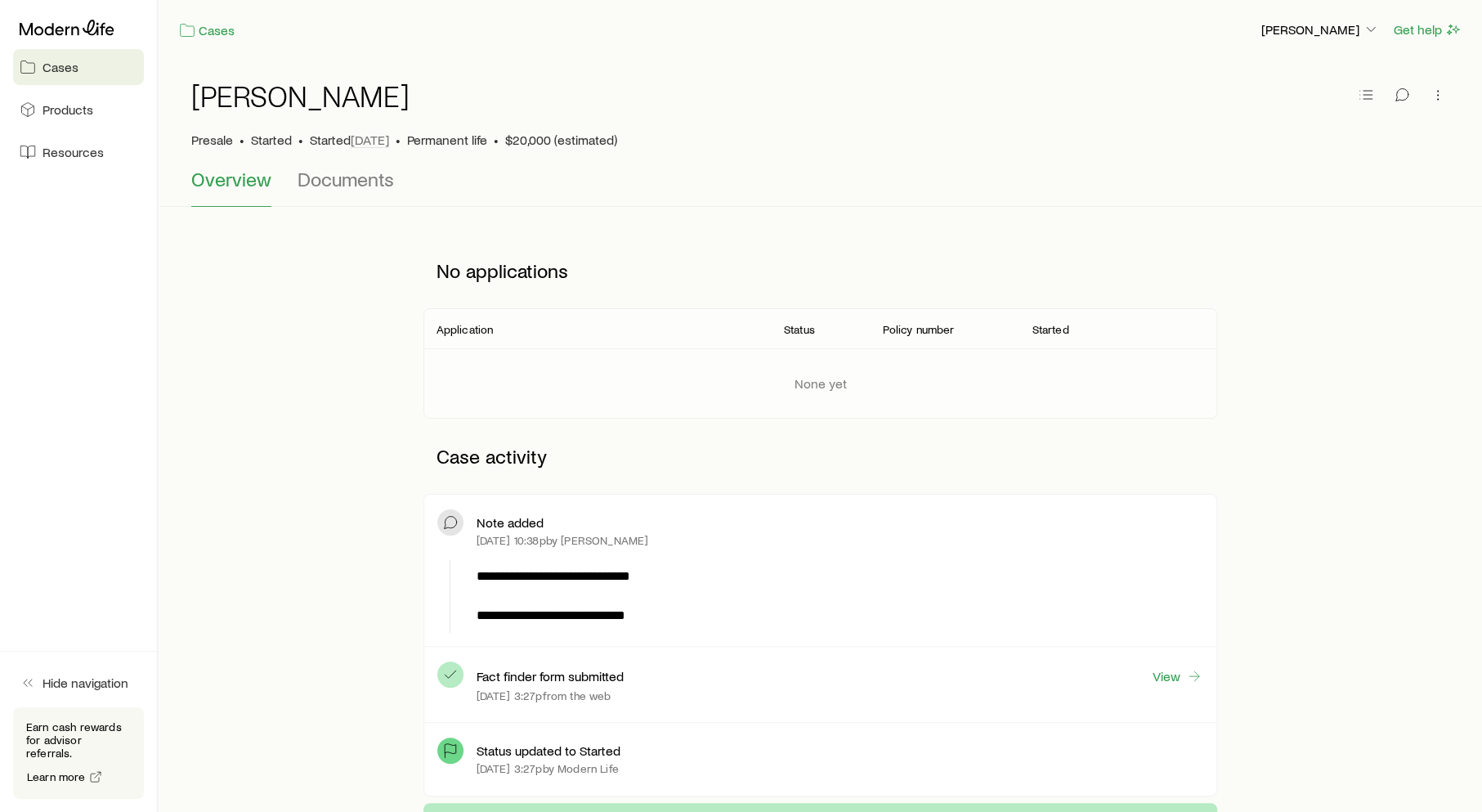
click at [56, 68] on span "Cases" at bounding box center [60, 67] width 36 height 16
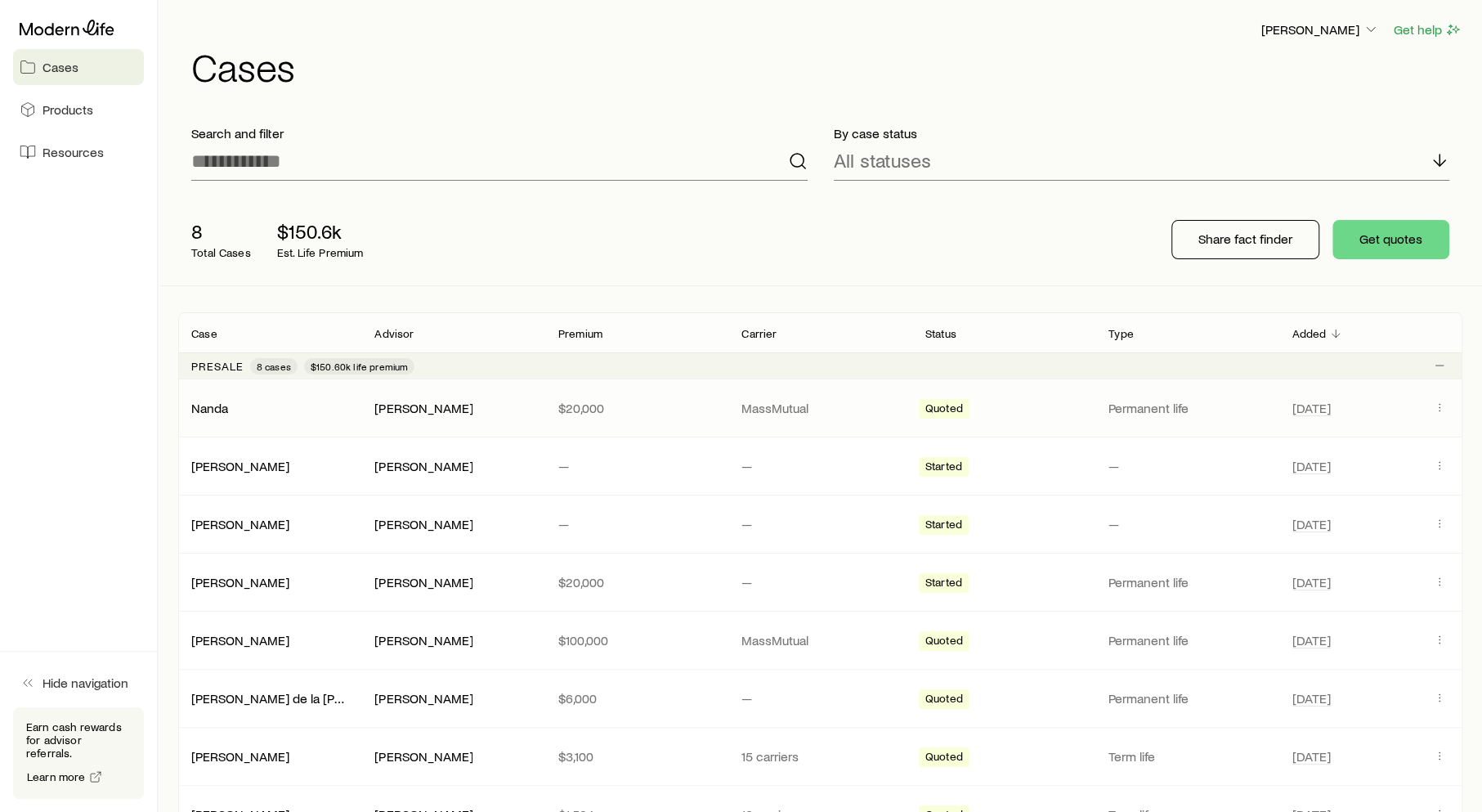
click at [239, 404] on div "Nanda" at bounding box center [269, 407] width 183 height 16
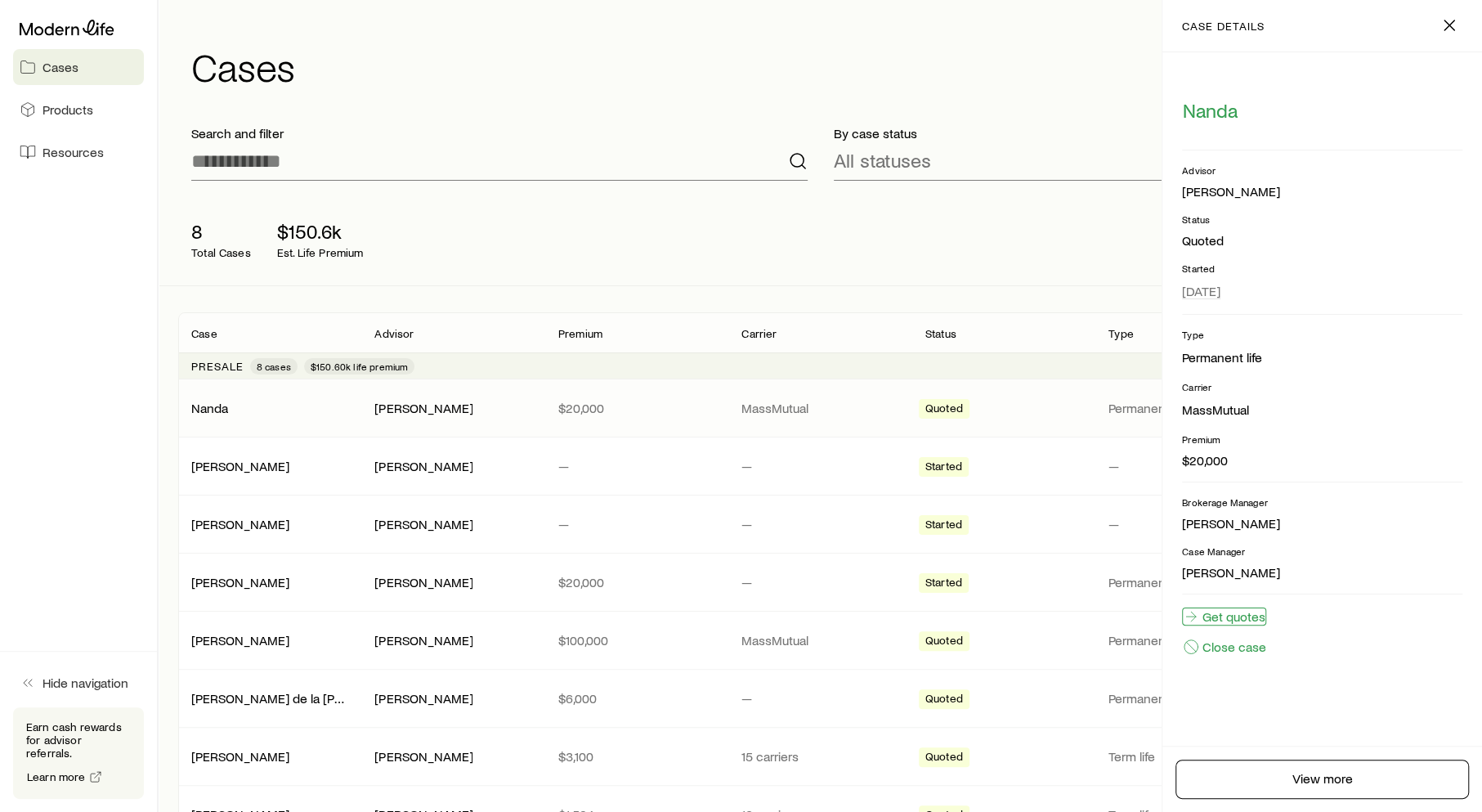
click at [1253, 621] on link "Get quotes" at bounding box center [1224, 616] width 84 height 18
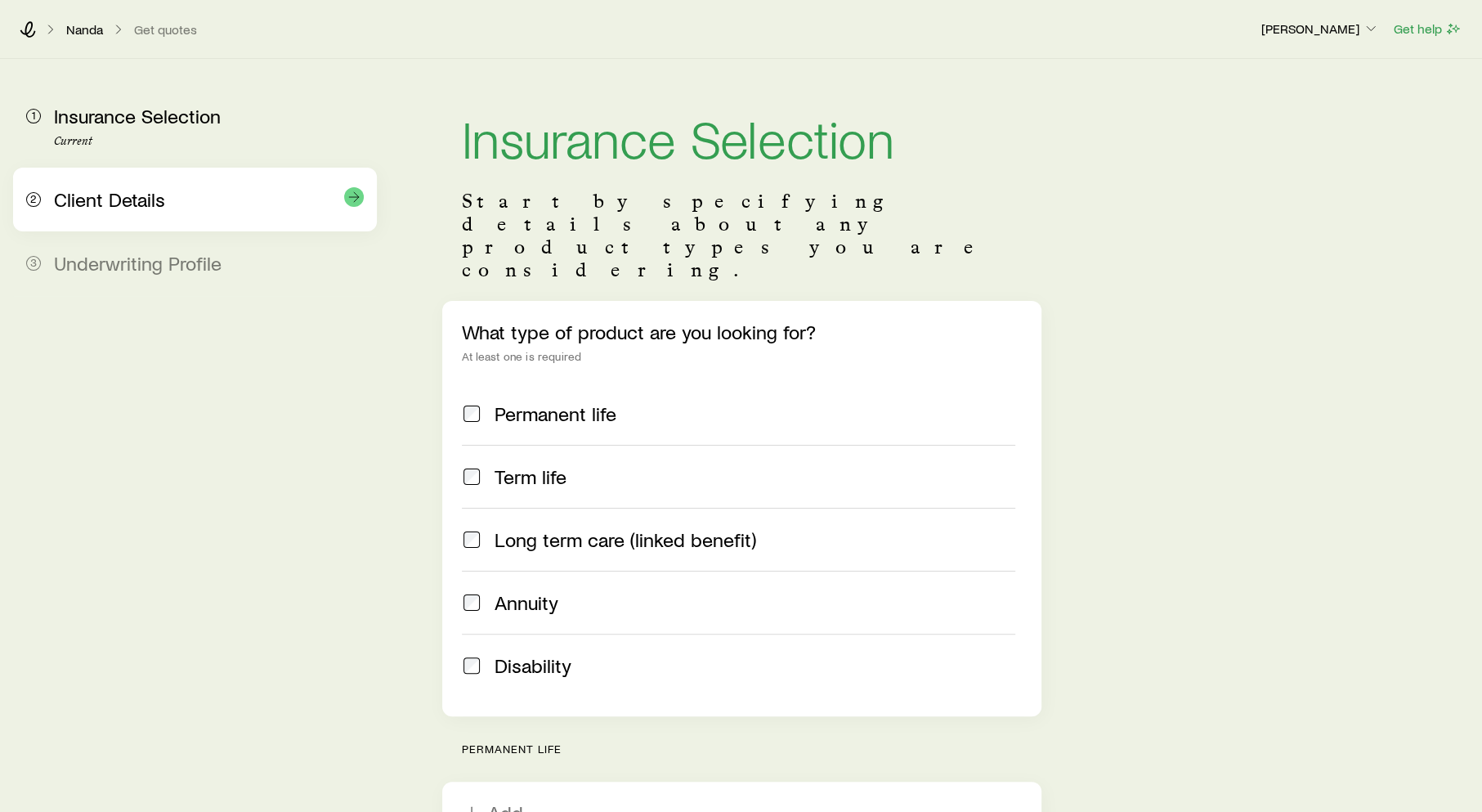
click at [160, 188] on span "Client Details" at bounding box center [110, 199] width 112 height 23
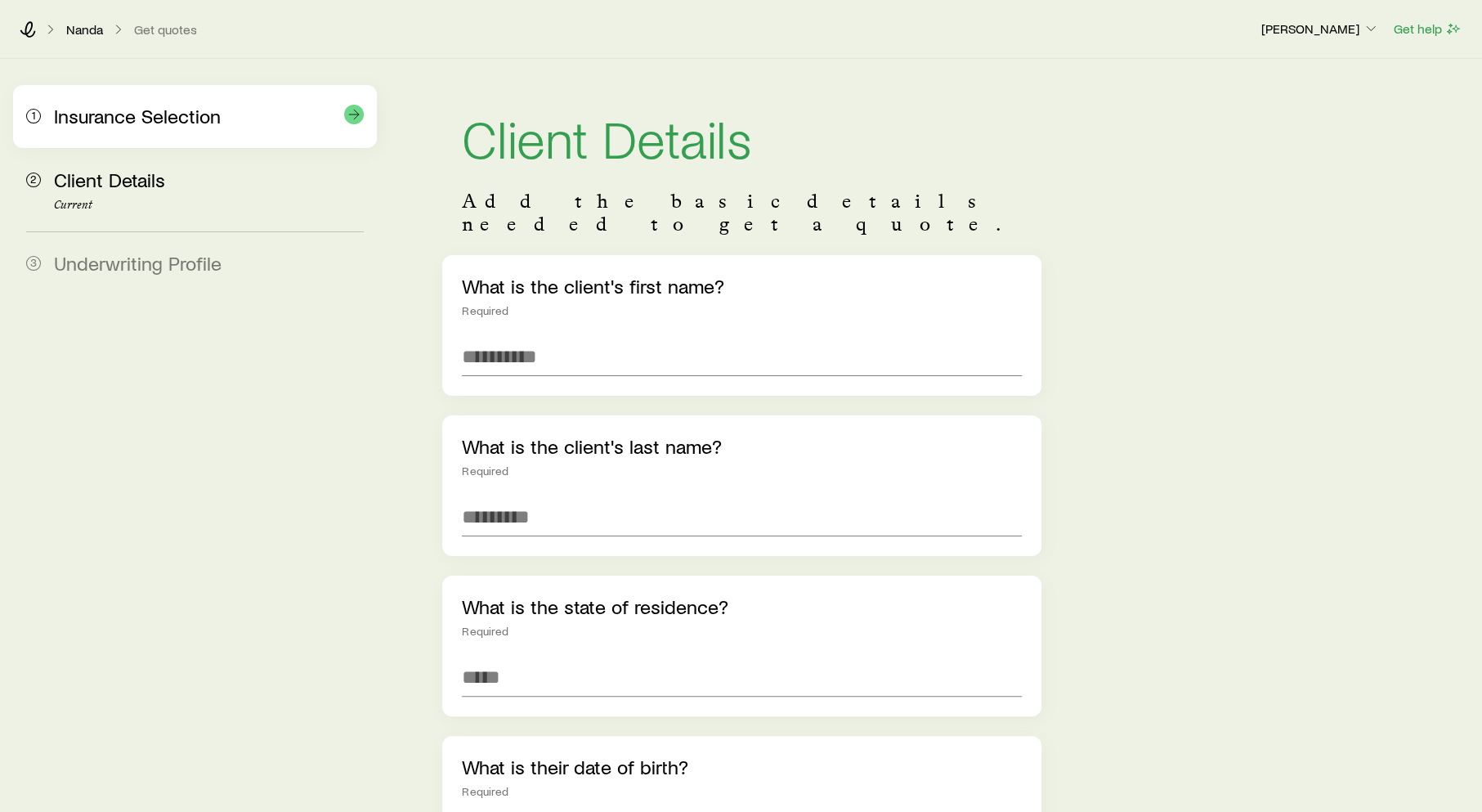
click at [143, 133] on div "1 Insurance Selection" at bounding box center [195, 116] width 338 height 63
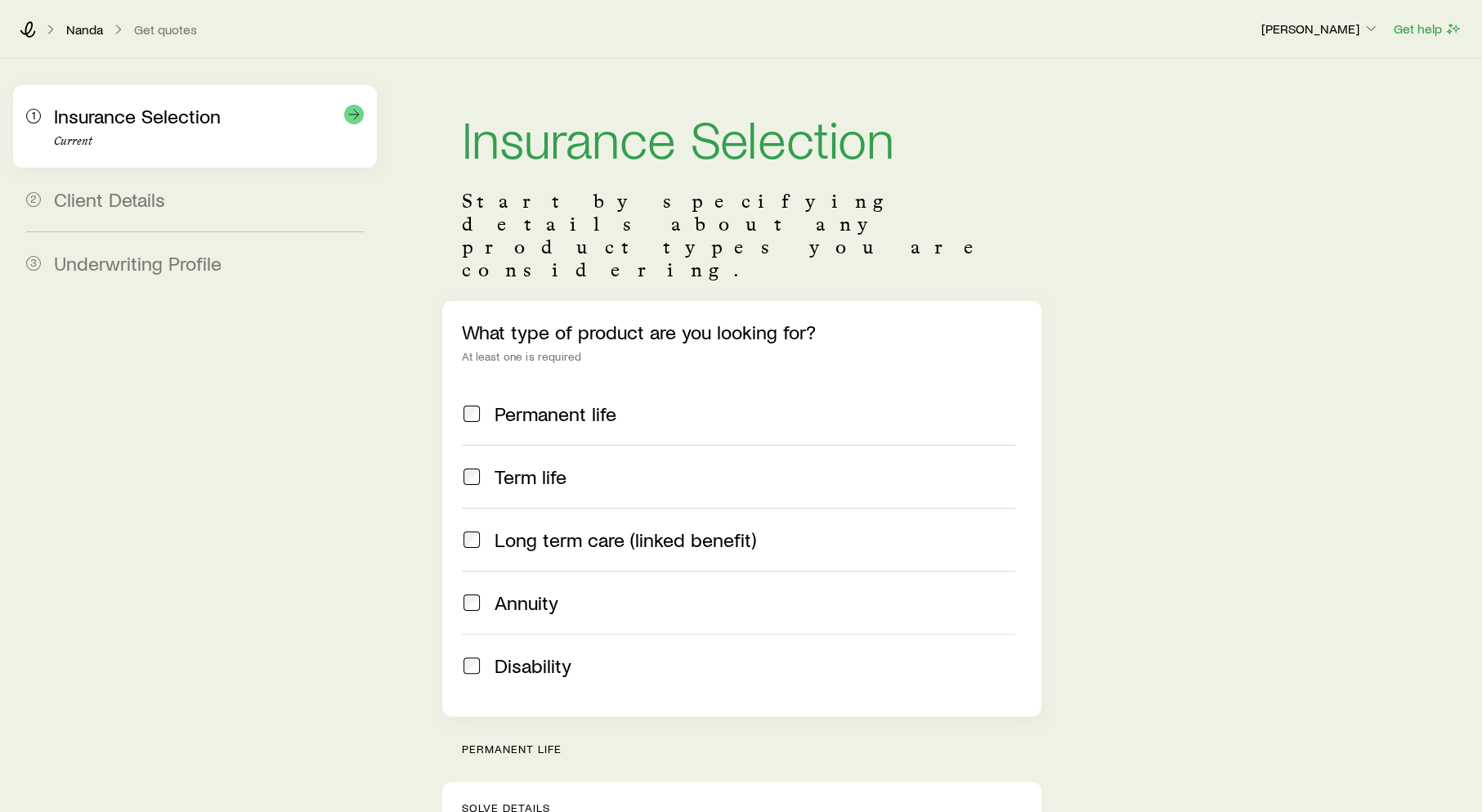
click at [143, 133] on div "Insurance Selection Current" at bounding box center [209, 127] width 310 height 43
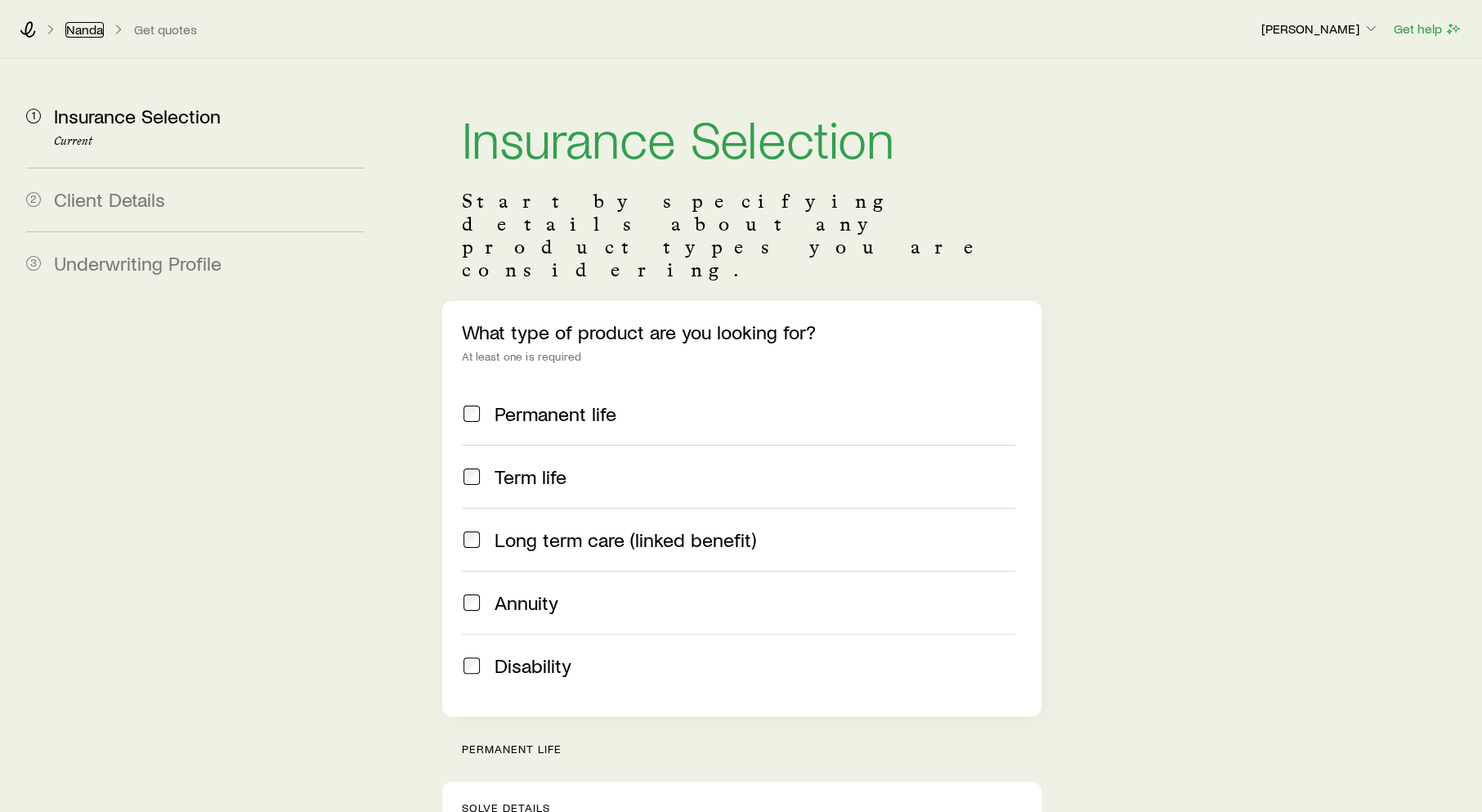
click at [82, 26] on link "Nanda" at bounding box center [84, 30] width 38 height 16
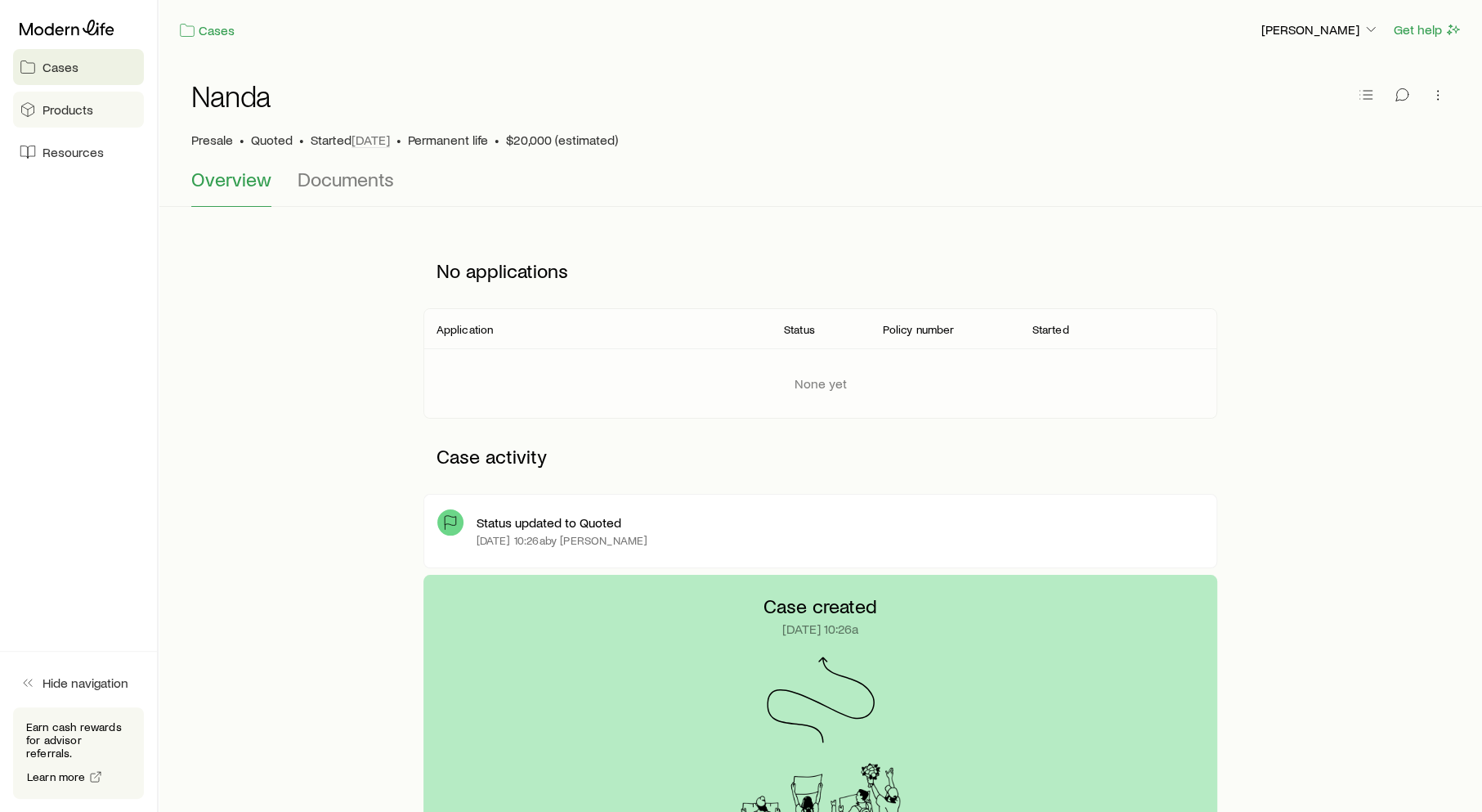
click at [86, 112] on span "Products" at bounding box center [68, 109] width 51 height 16
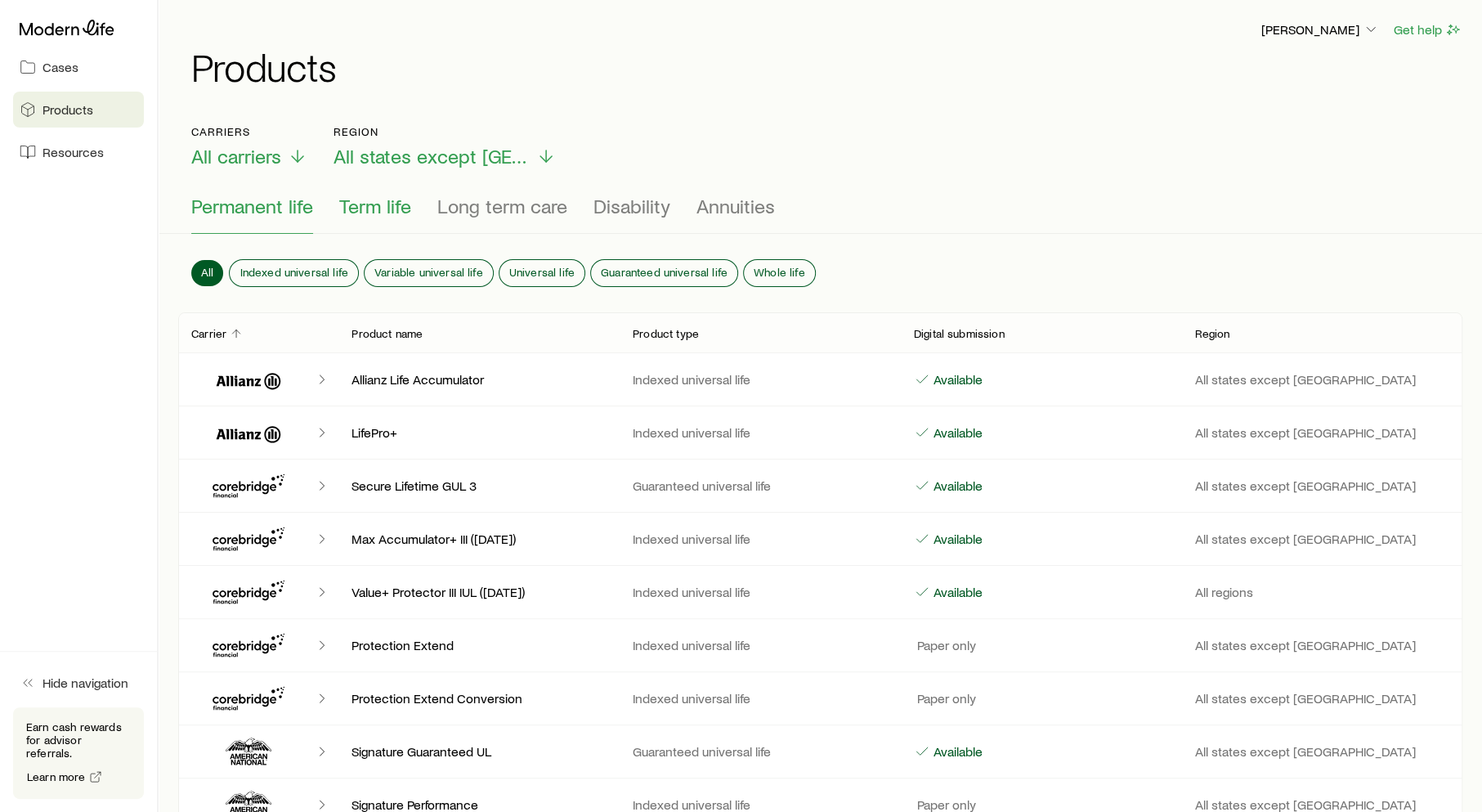
click at [402, 205] on span "Term life" at bounding box center [375, 205] width 72 height 23
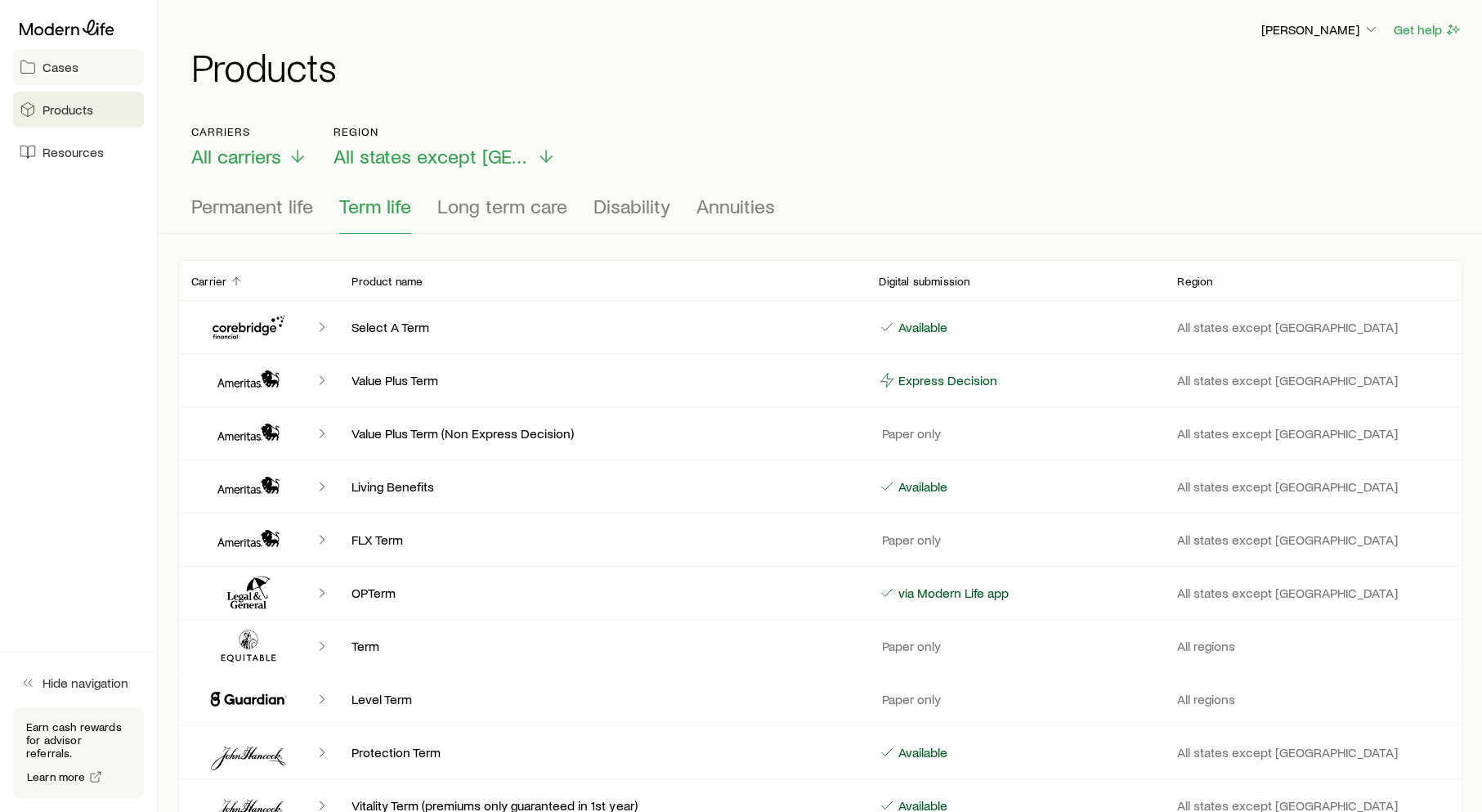
click at [81, 76] on link "Cases" at bounding box center [78, 67] width 130 height 36
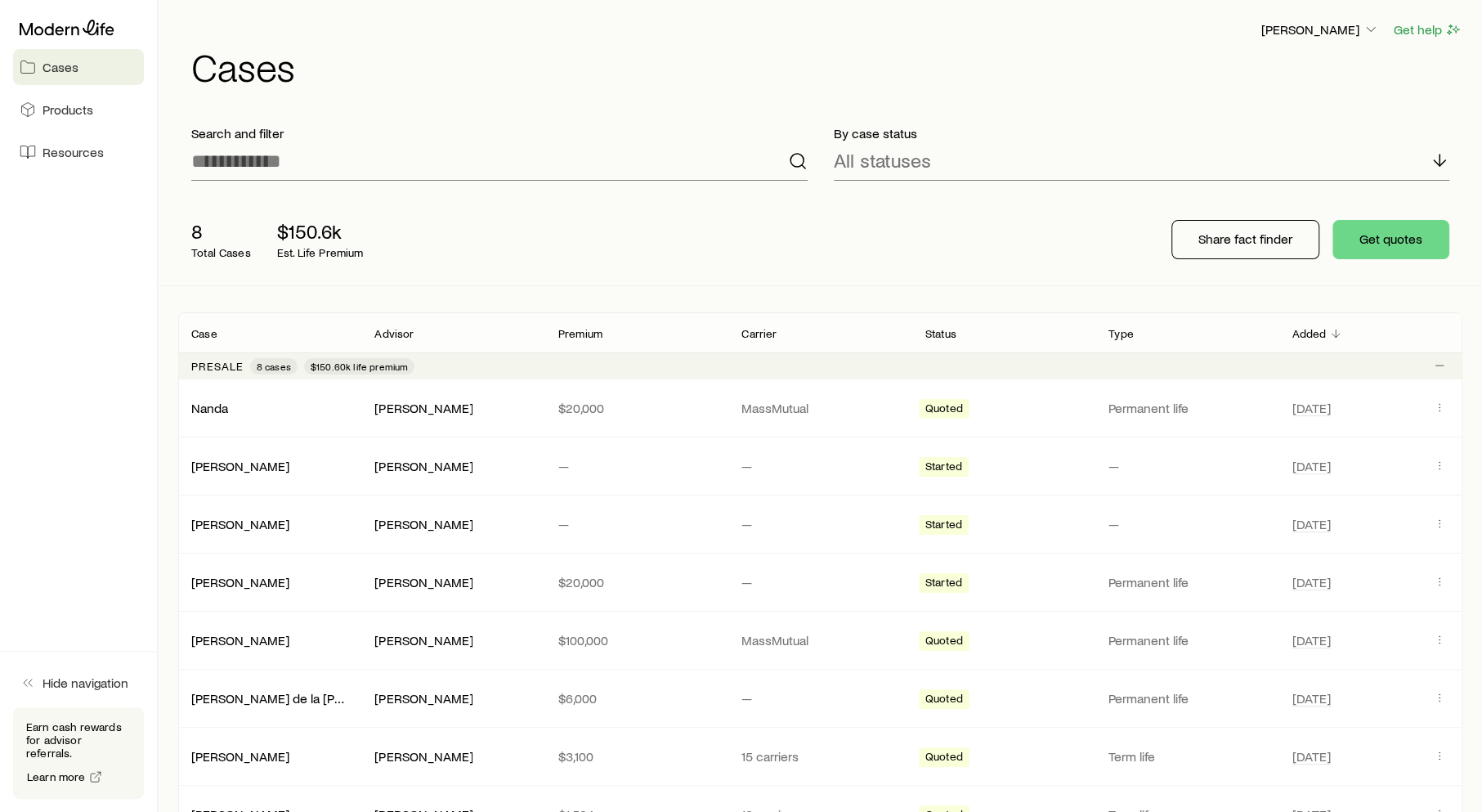
click at [58, 67] on span "Cases" at bounding box center [60, 67] width 36 height 16
click at [1341, 405] on span "[DATE]" at bounding box center [1357, 407] width 130 height 20
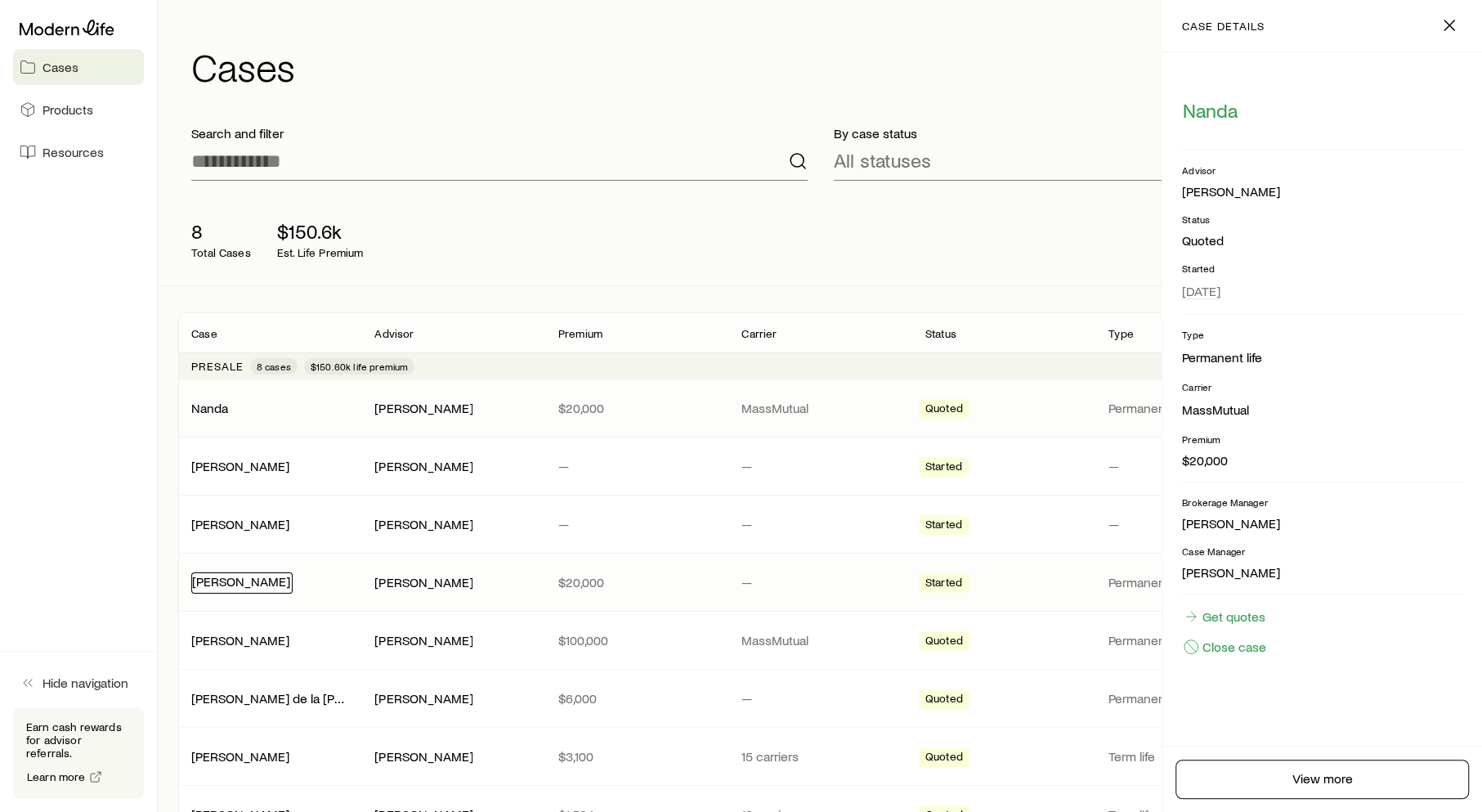
click at [214, 582] on link "[PERSON_NAME]" at bounding box center [241, 580] width 98 height 16
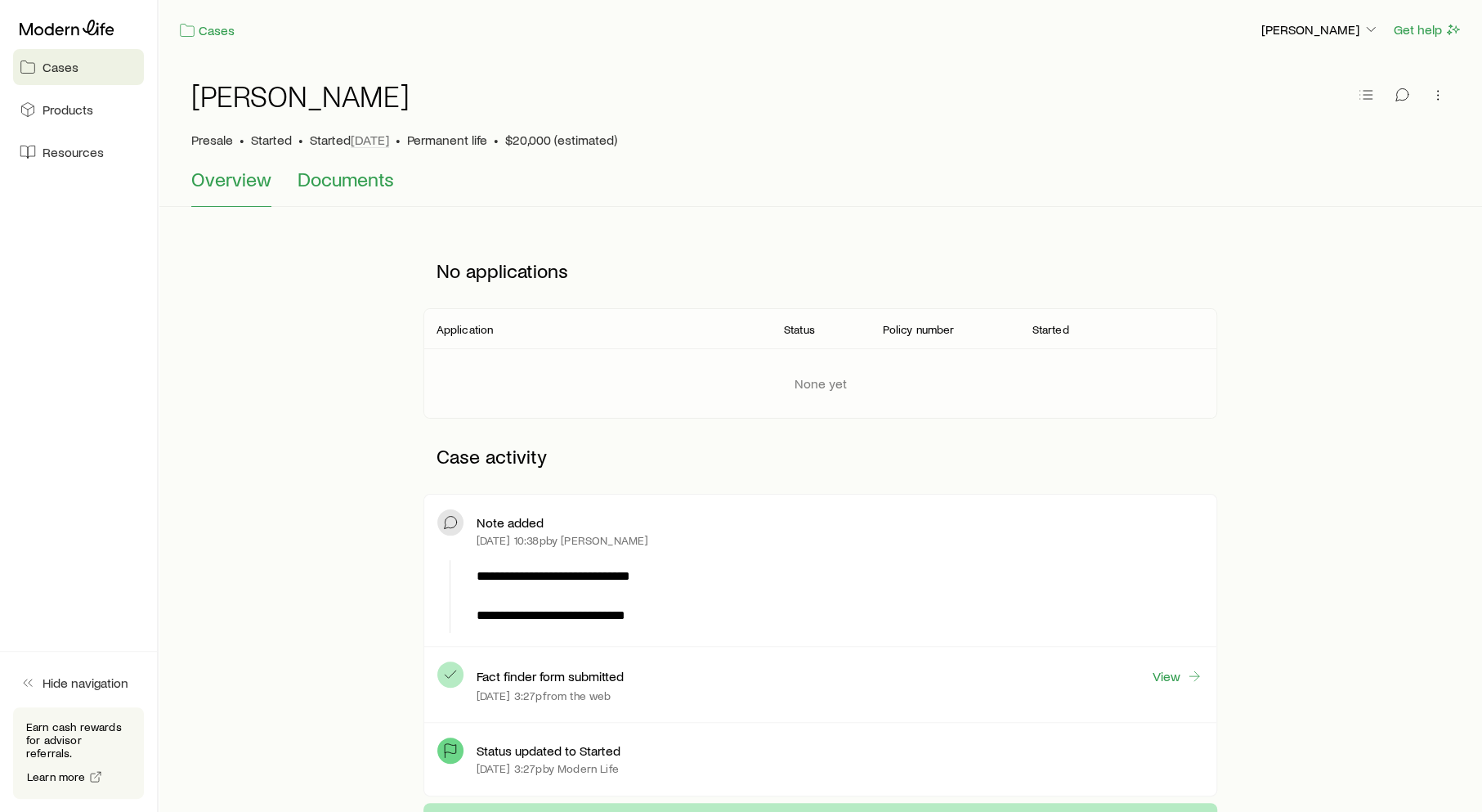
click at [374, 180] on span "Documents" at bounding box center [345, 179] width 97 height 23
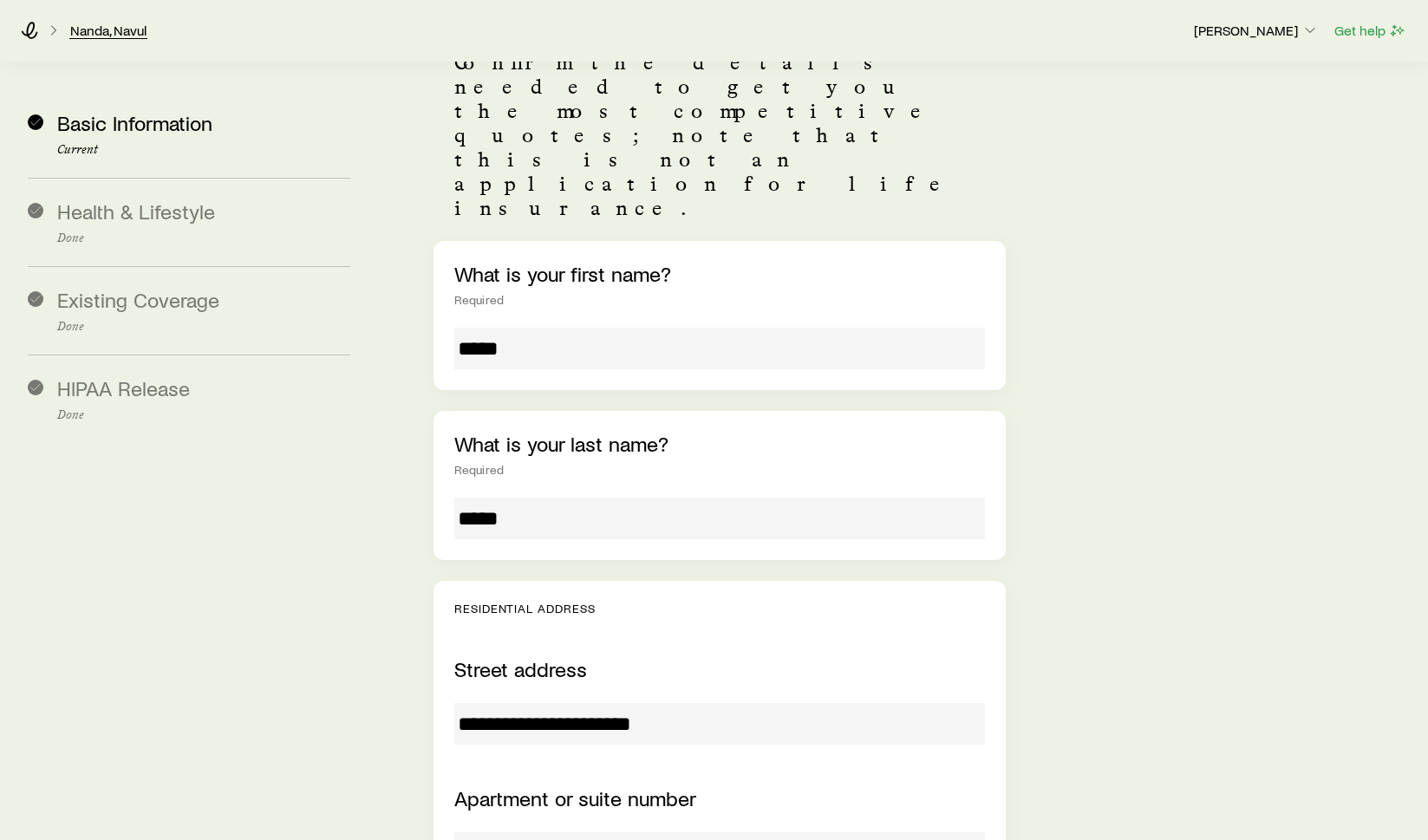
scroll to position [154, 0]
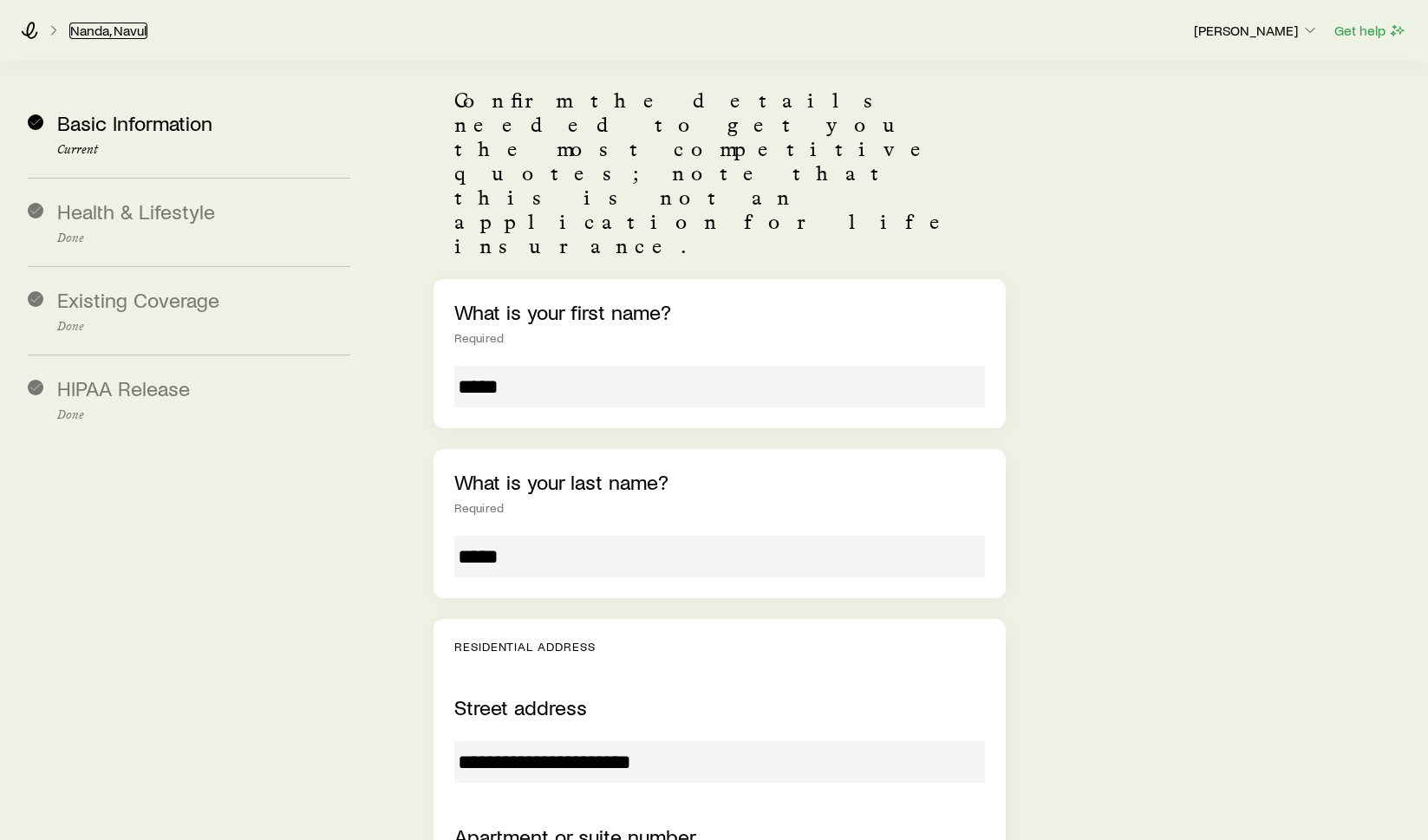
click at [123, 31] on link "Nanda, Navul" at bounding box center [108, 31] width 78 height 17
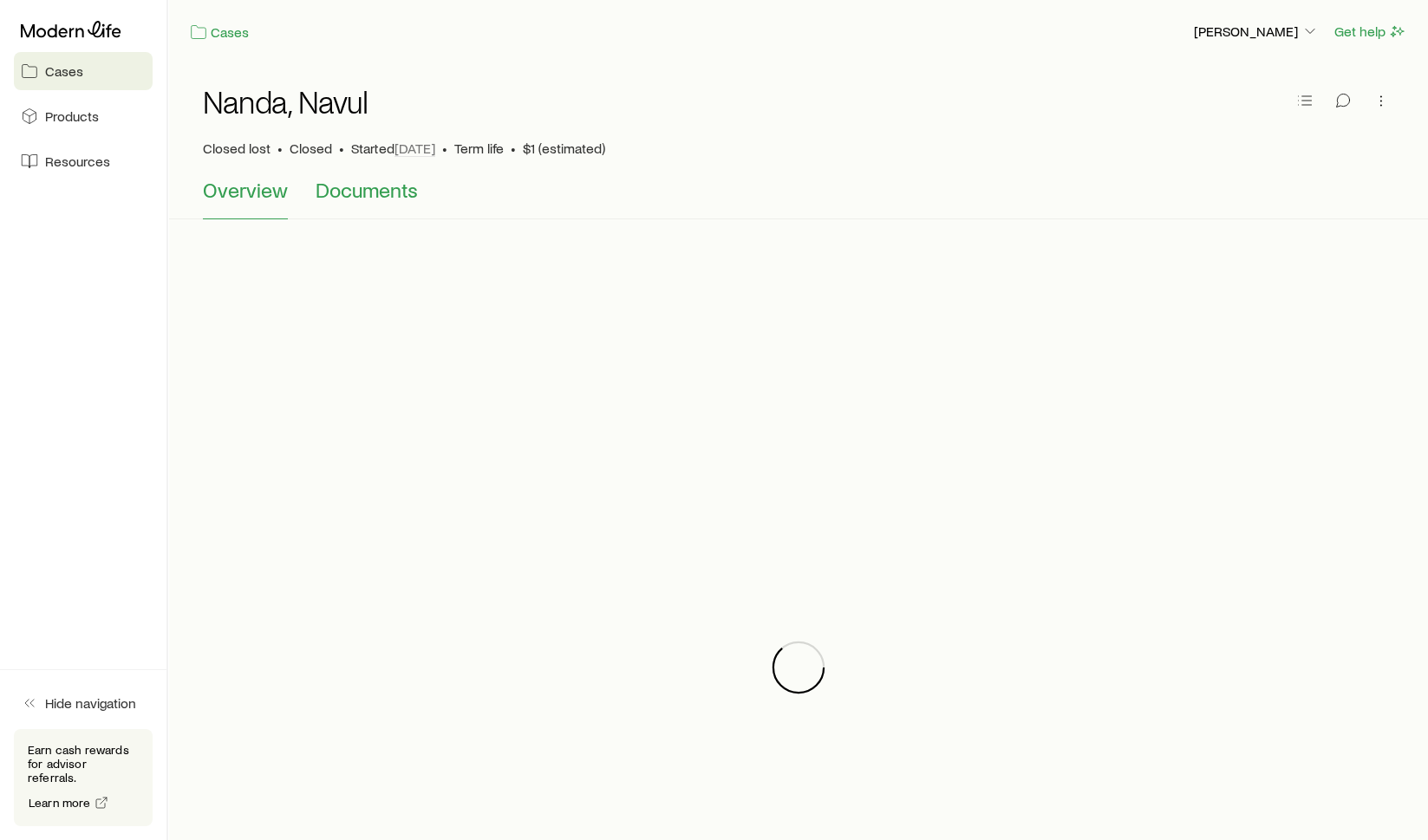
click at [379, 203] on button "Documents" at bounding box center [366, 199] width 102 height 42
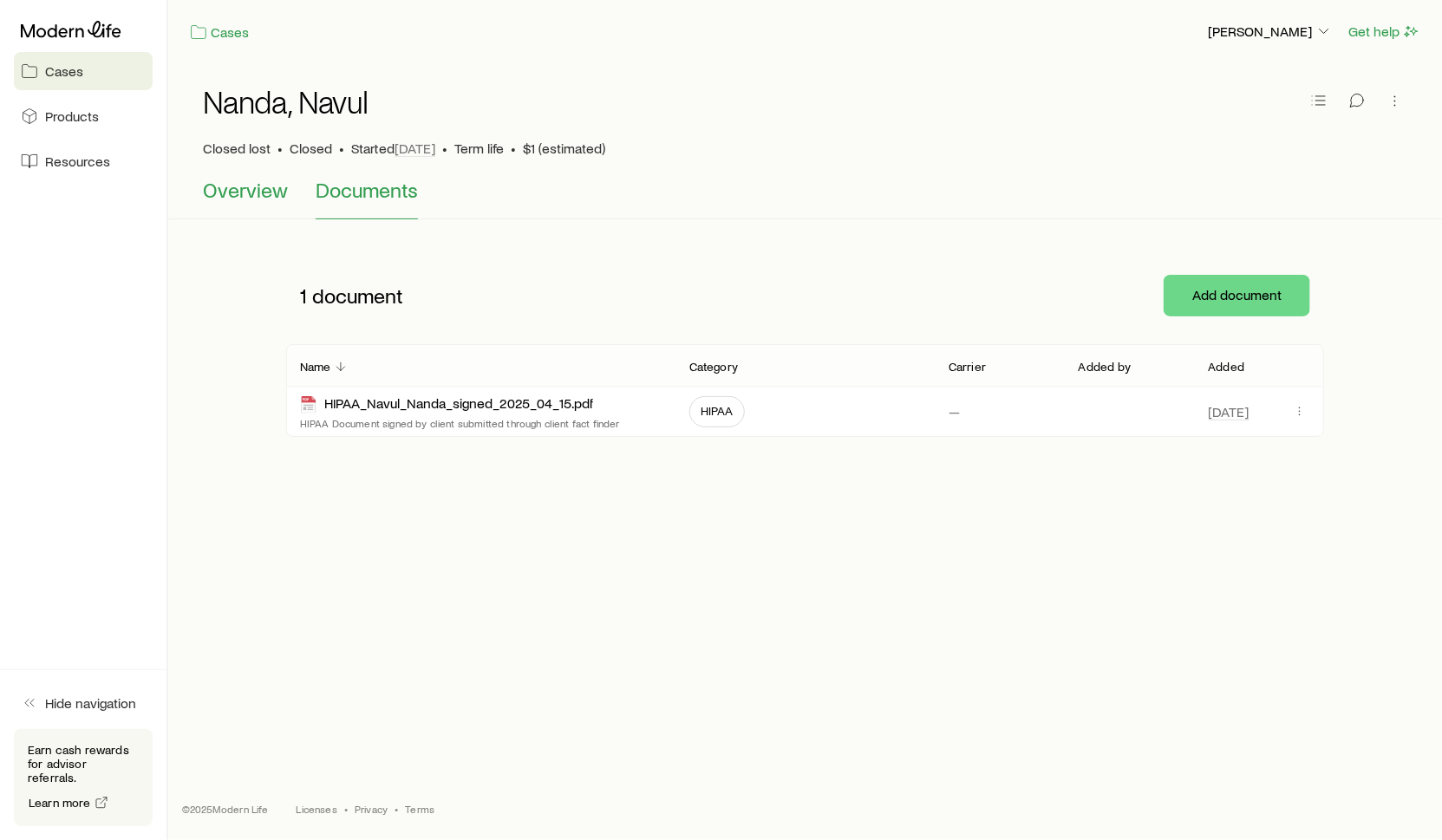
click at [246, 186] on span "Overview" at bounding box center [245, 190] width 85 height 24
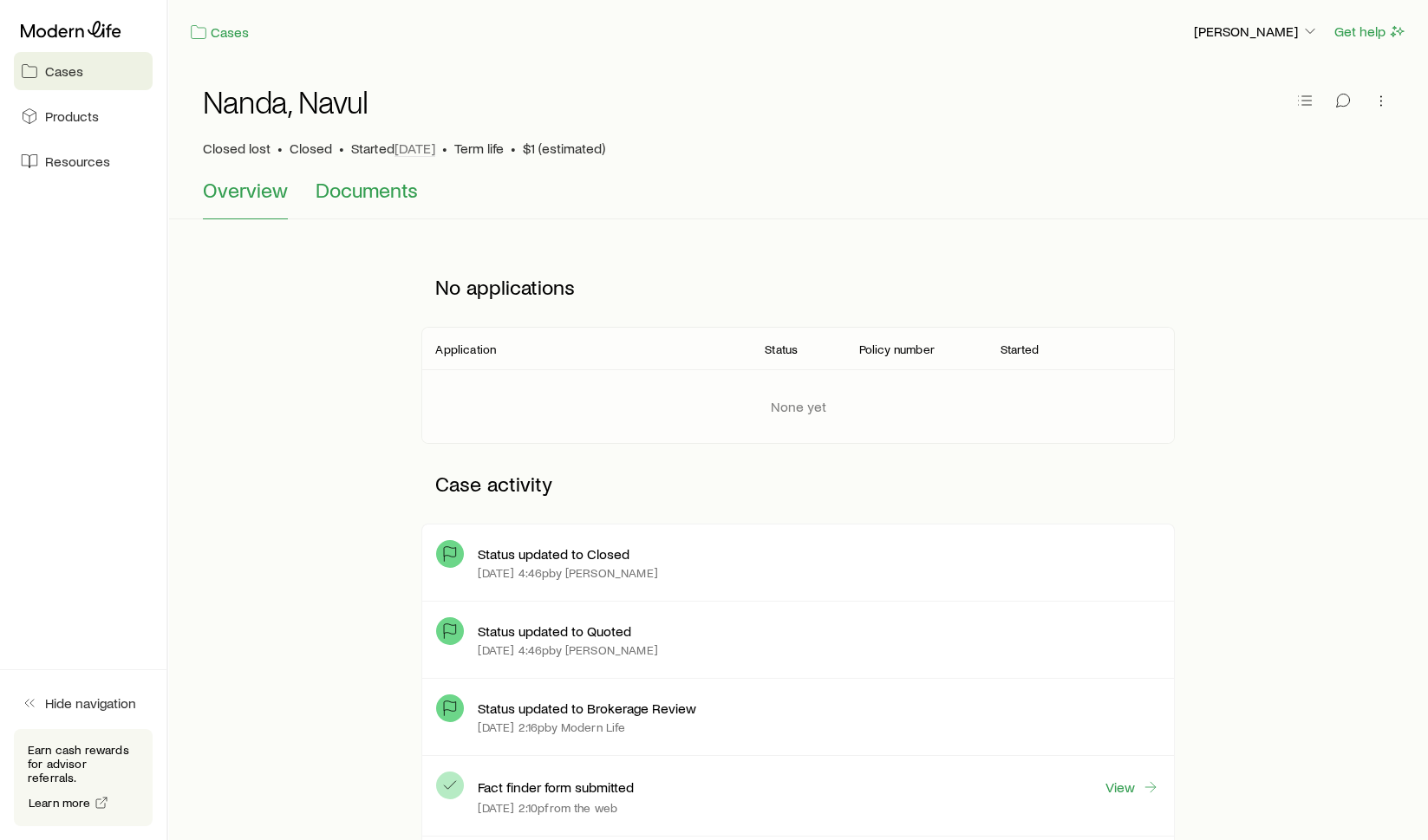
click at [370, 197] on span "Documents" at bounding box center [366, 190] width 102 height 24
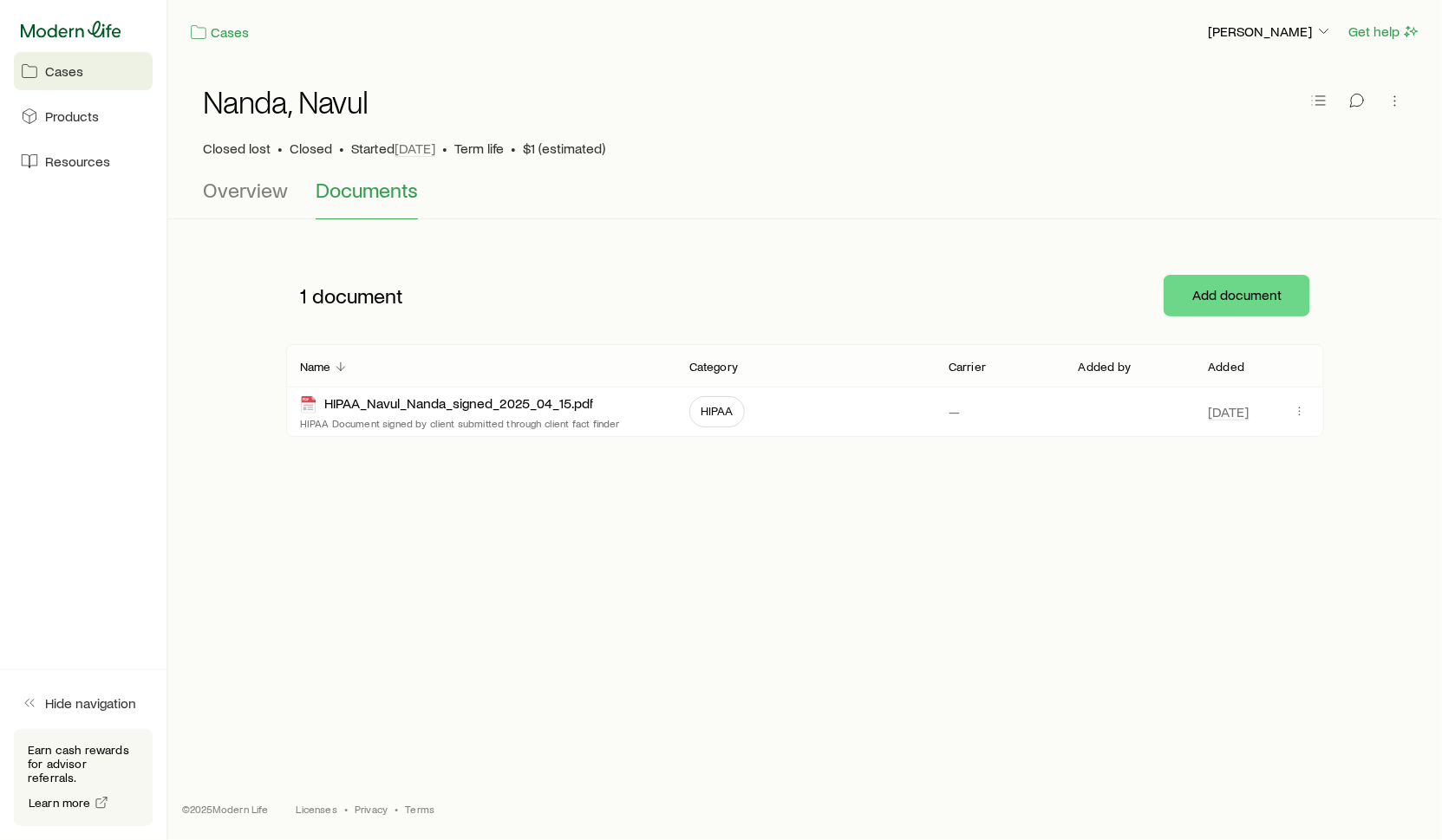
click at [66, 26] on icon at bounding box center [71, 29] width 100 height 17
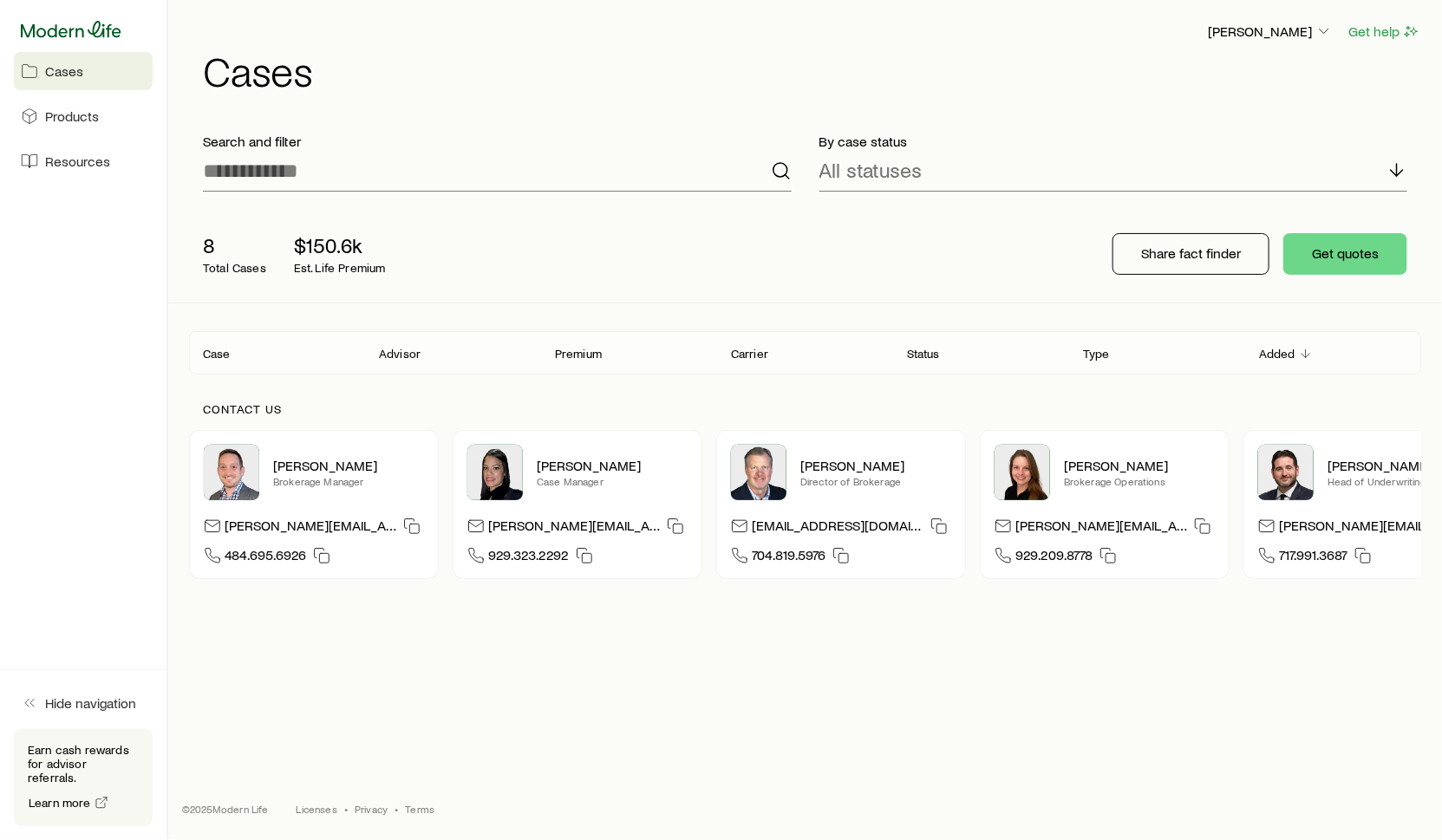
click at [80, 24] on icon at bounding box center [71, 29] width 100 height 17
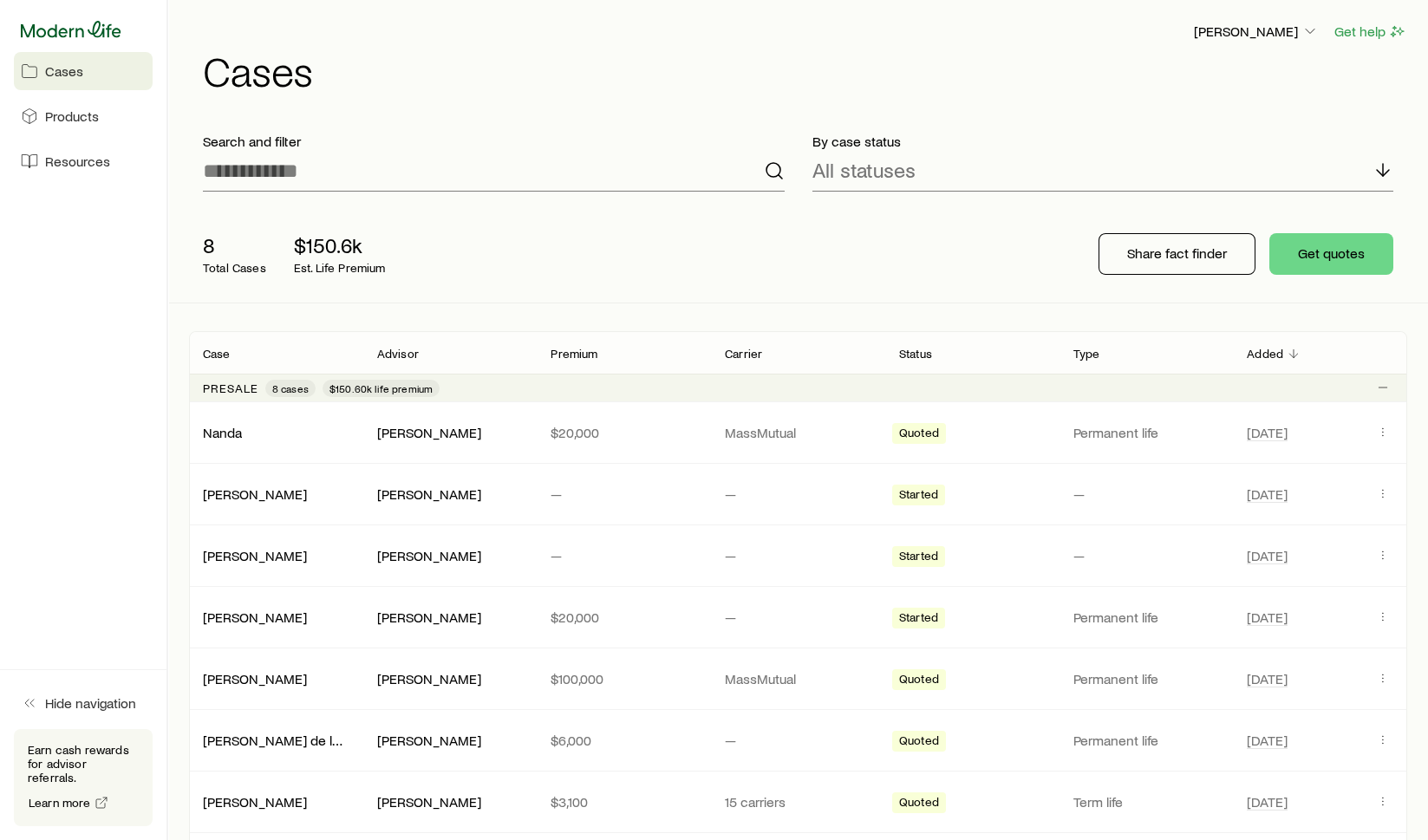
click at [78, 37] on icon at bounding box center [71, 29] width 100 height 17
click at [217, 437] on div "Nanda" at bounding box center [224, 432] width 43 height 23
click at [229, 431] on link "Nanda" at bounding box center [223, 430] width 39 height 17
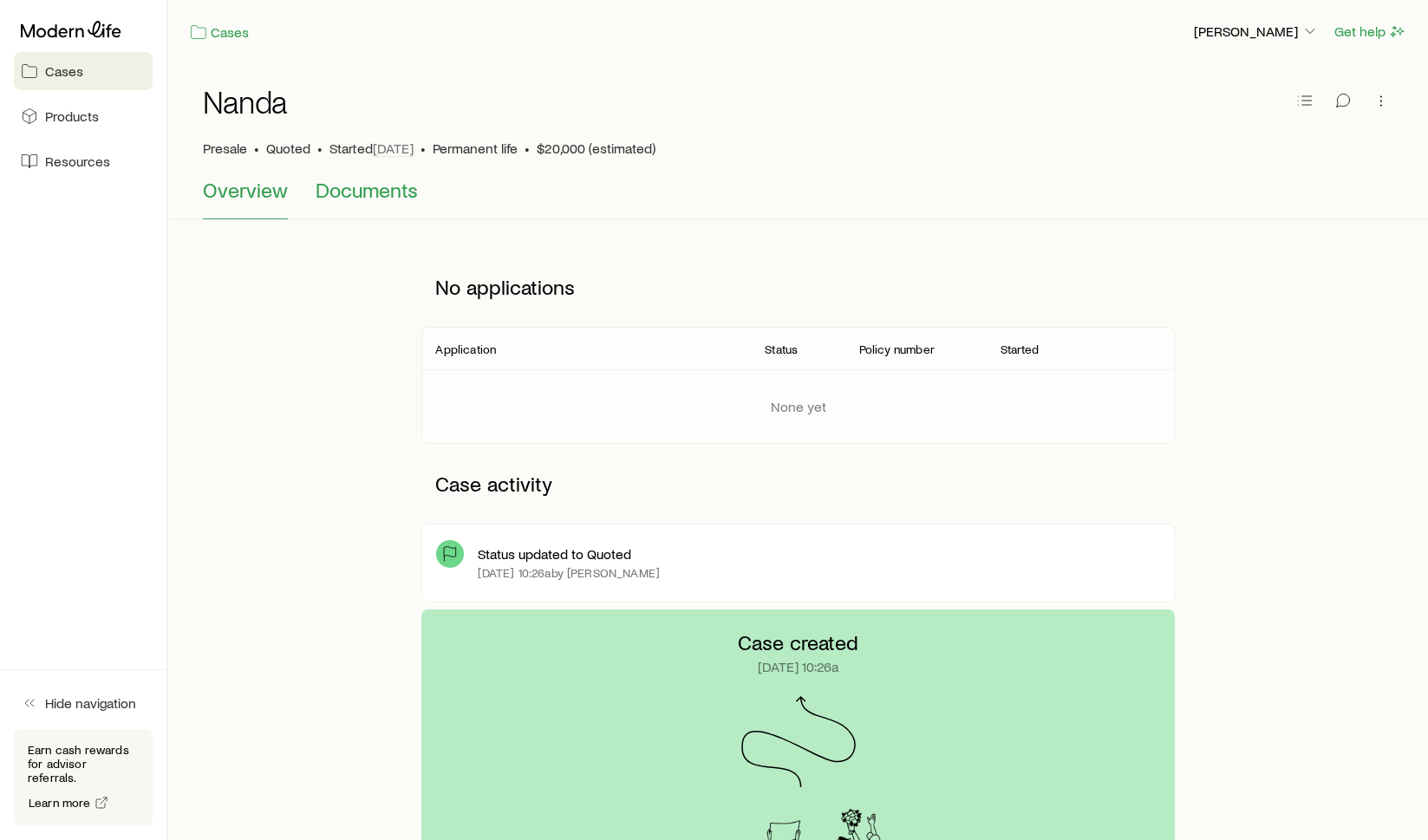
click at [383, 189] on span "Documents" at bounding box center [366, 190] width 102 height 24
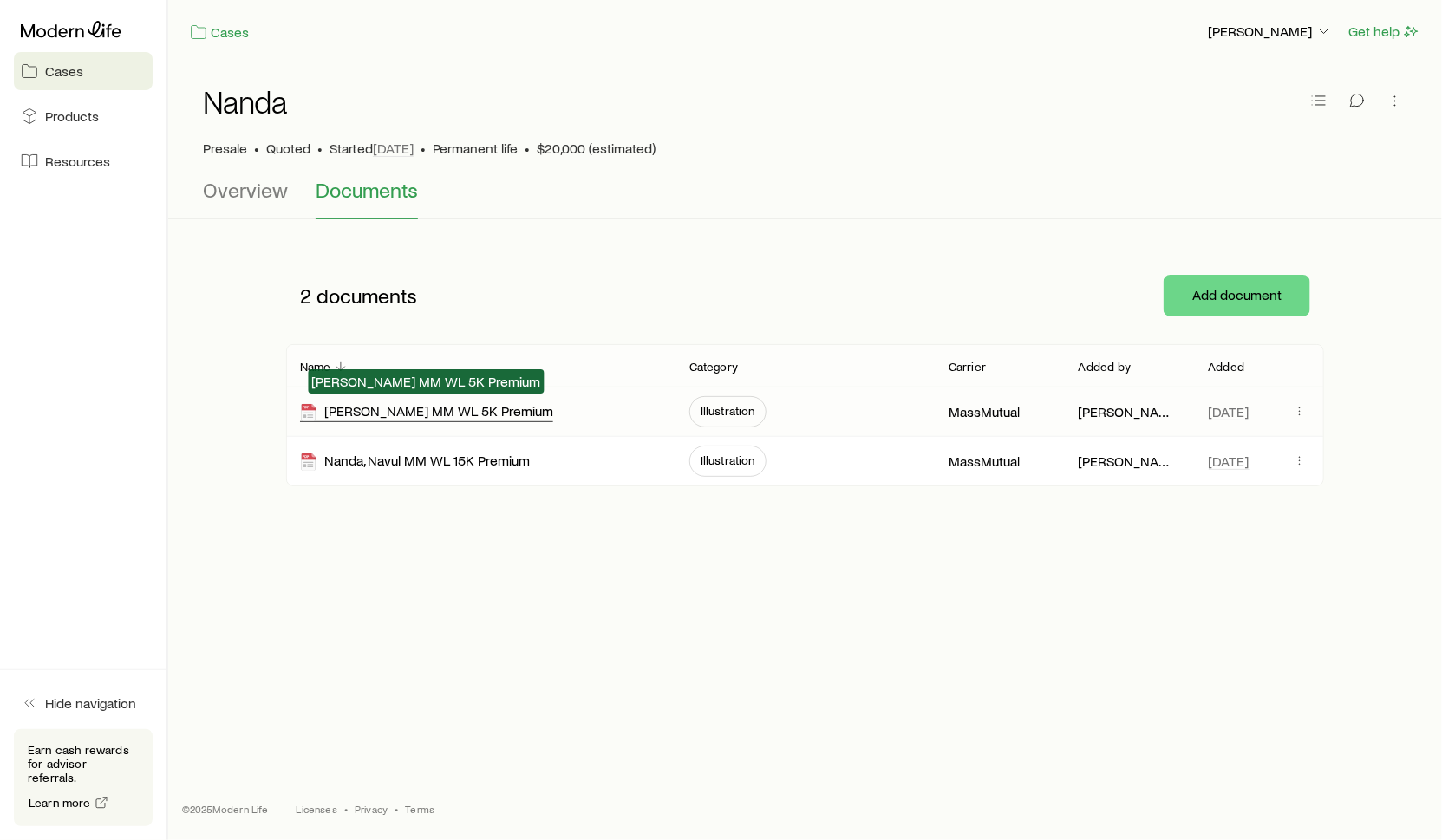
click at [443, 409] on div "[PERSON_NAME] MM WL 5K Premium" at bounding box center [427, 412] width 254 height 20
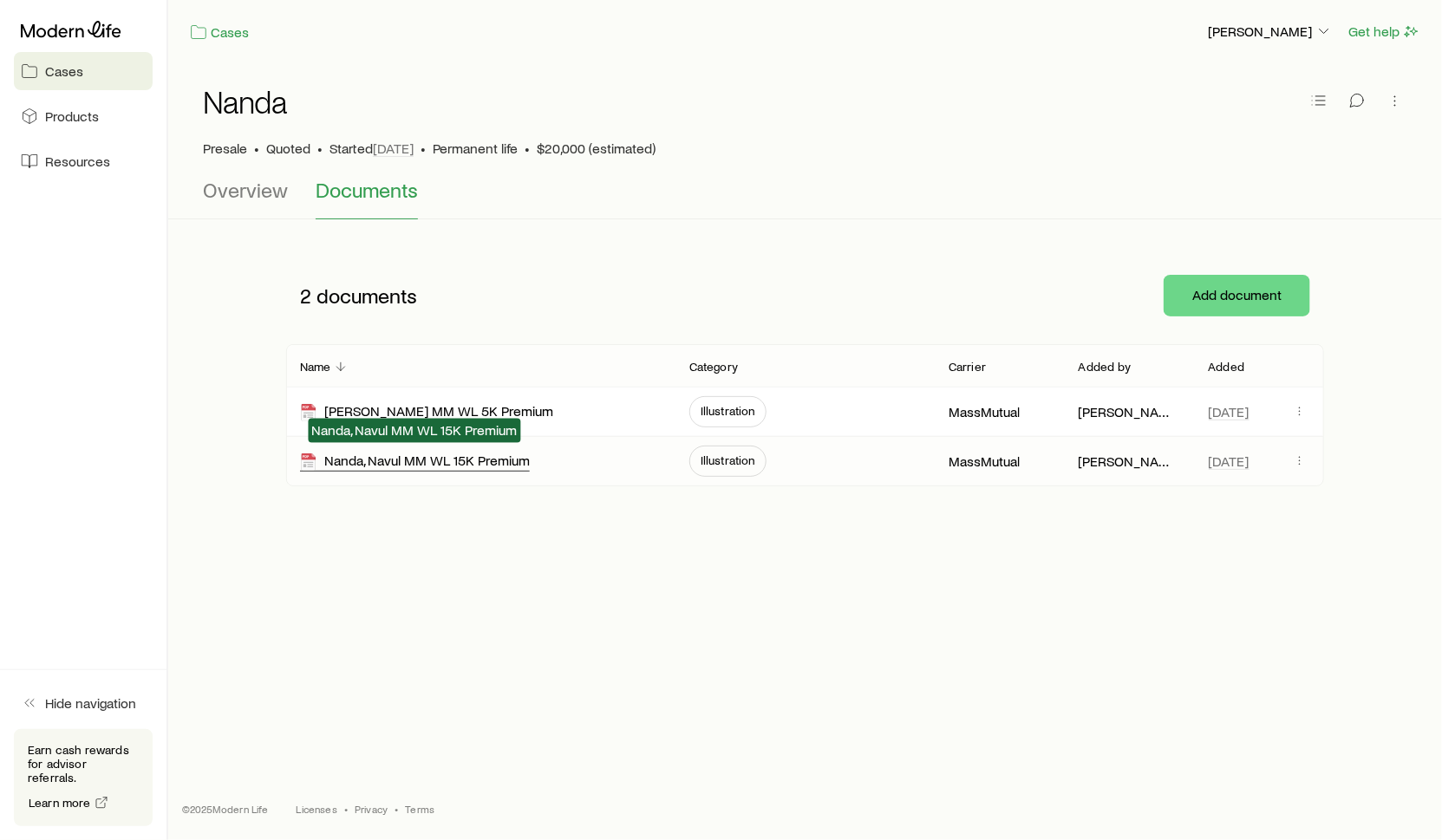
click at [450, 455] on div "Nanda, Navul MM WL 15K Premium" at bounding box center [415, 461] width 230 height 20
